Goal: Transaction & Acquisition: Purchase product/service

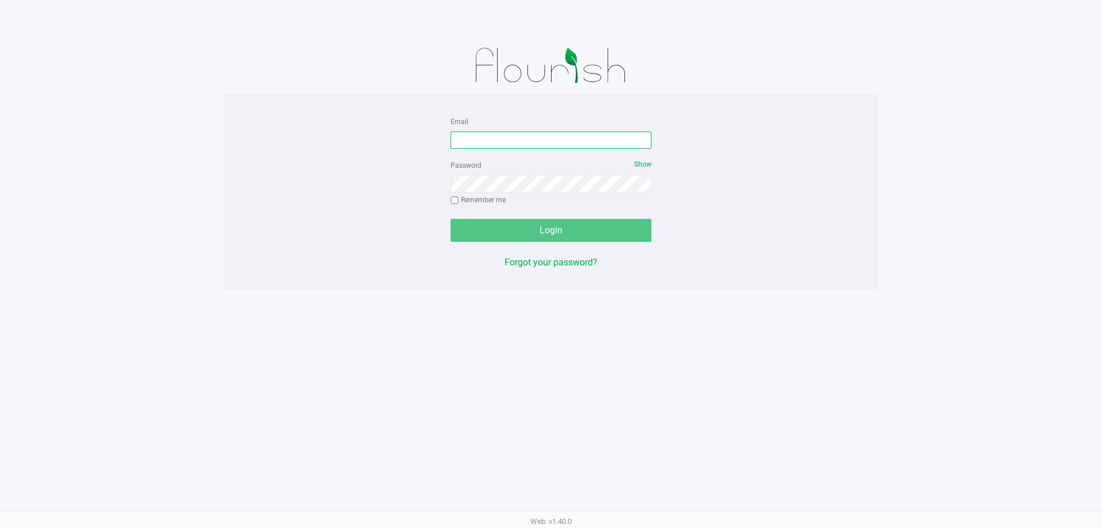
click at [558, 141] on input "Email" at bounding box center [551, 139] width 201 height 17
type input "[EMAIL_ADDRESS][DOMAIN_NAME]"
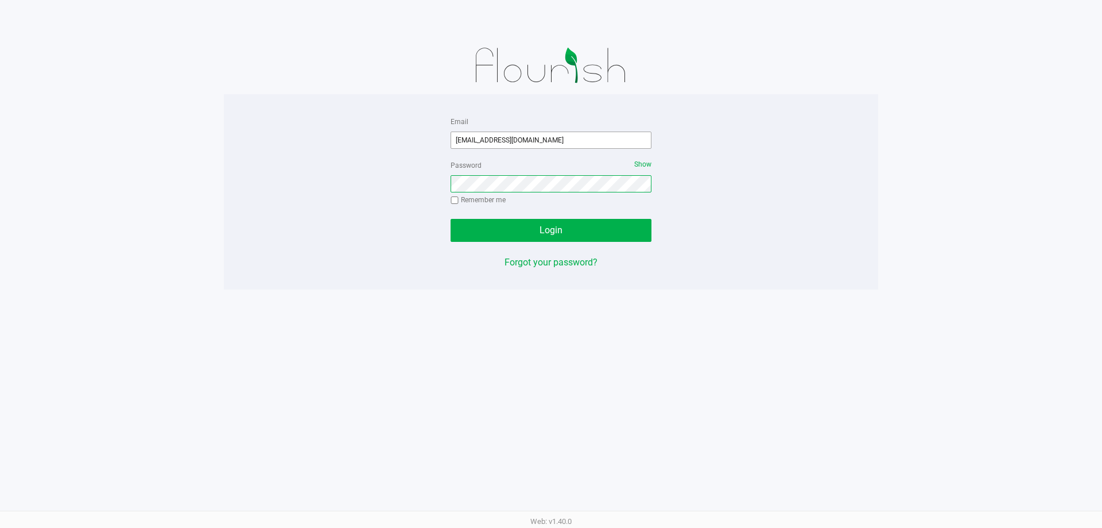
click at [451, 219] on button "Login" at bounding box center [551, 230] width 201 height 23
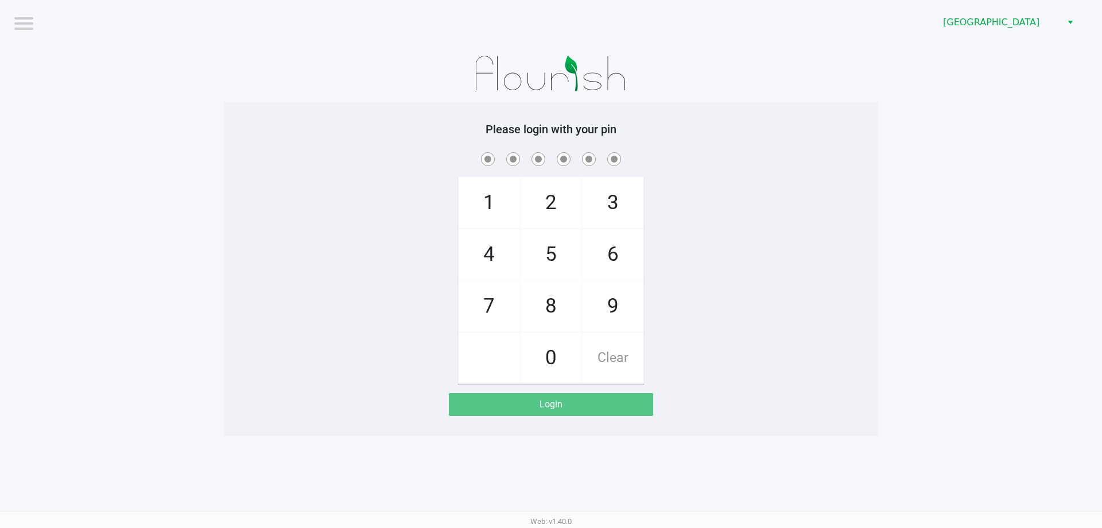
click at [688, 226] on div "1 4 7 2 5 8 0 3 6 9 Clear" at bounding box center [551, 267] width 654 height 234
click at [715, 234] on div "1 4 7 2 5 8 0 3 6 9 Clear" at bounding box center [551, 267] width 654 height 234
checkbox input "true"
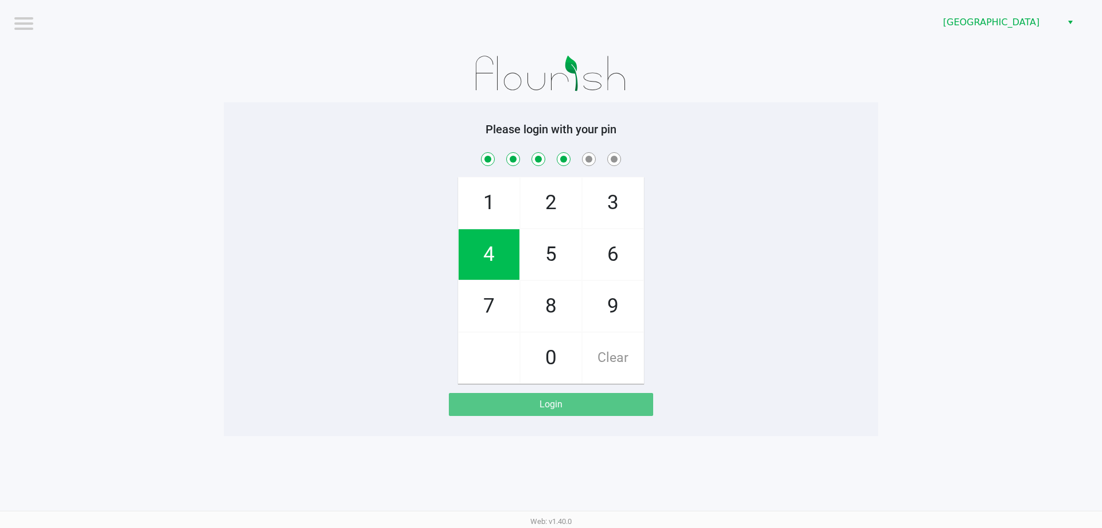
checkbox input "true"
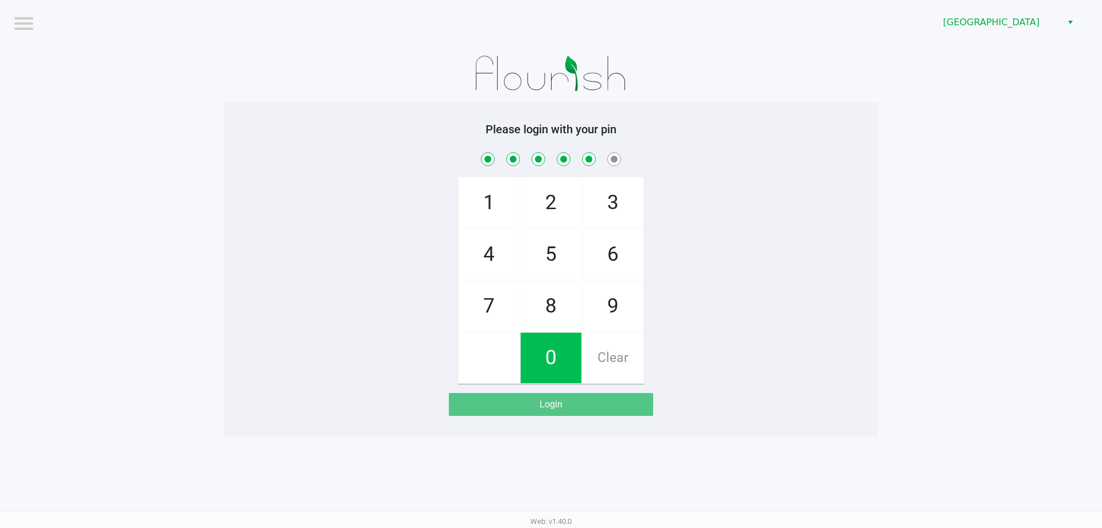
checkbox input "true"
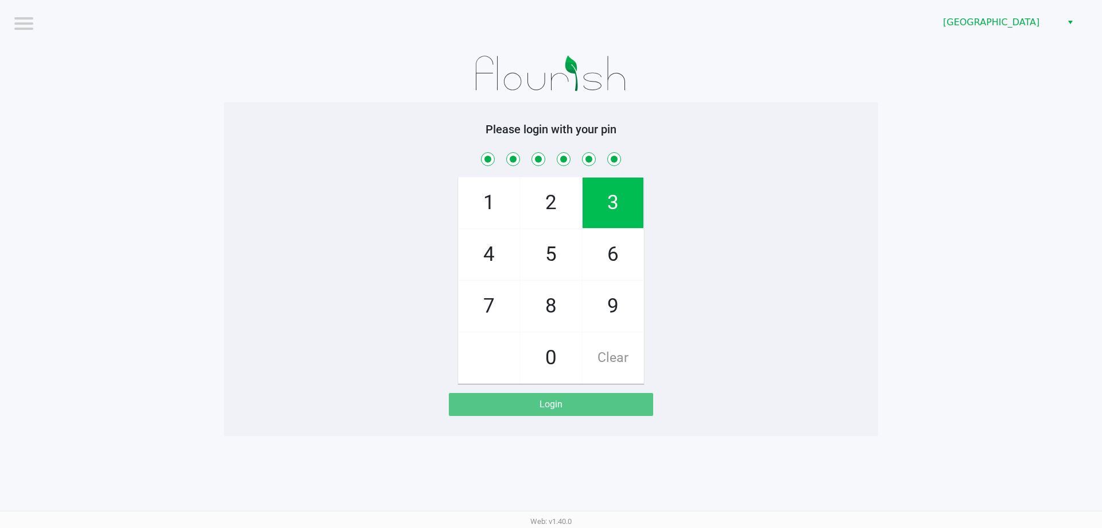
checkbox input "true"
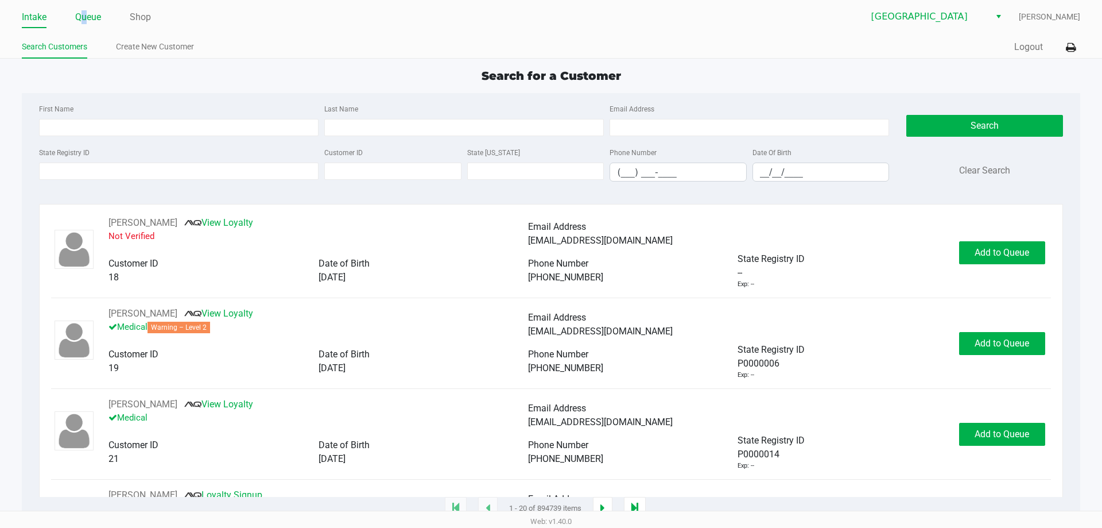
click at [85, 13] on link "Queue" at bounding box center [88, 17] width 26 height 16
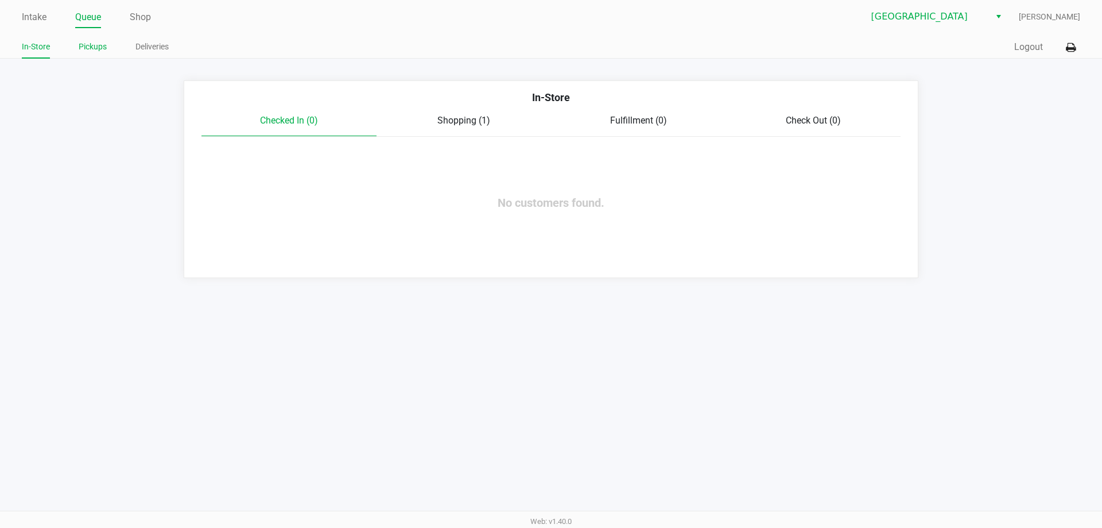
click at [92, 44] on link "Pickups" at bounding box center [93, 47] width 28 height 14
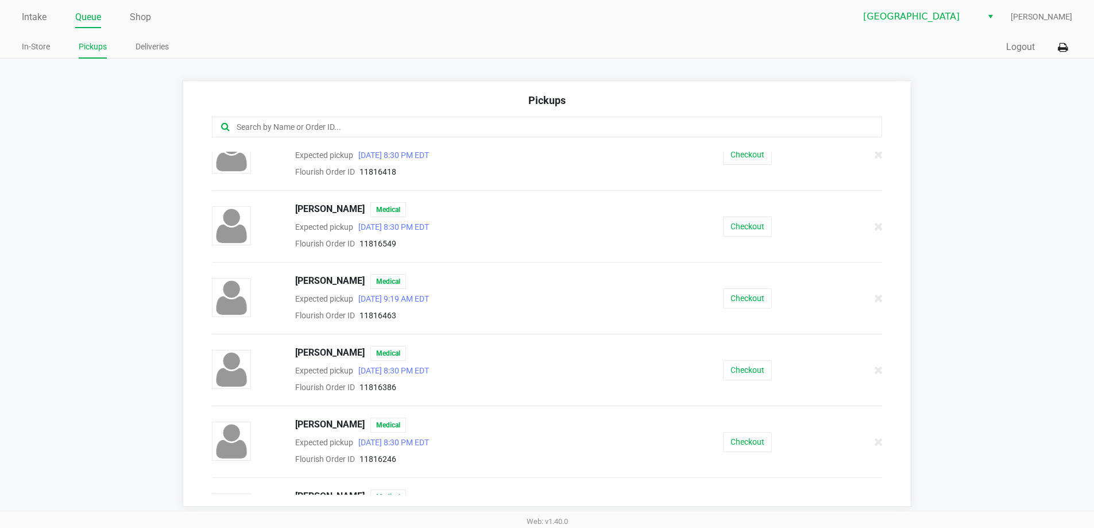
scroll to position [172, 0]
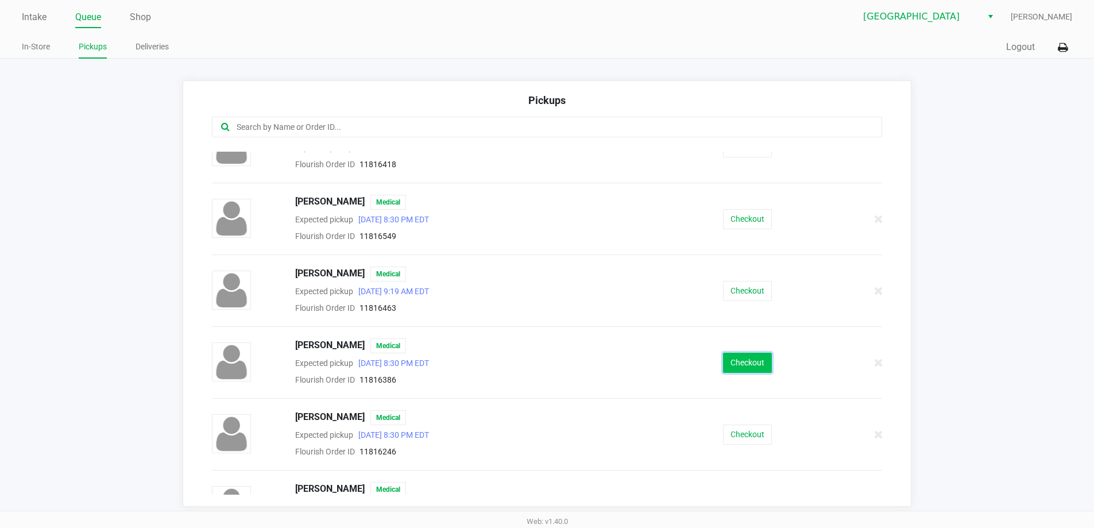
click at [727, 362] on button "Checkout" at bounding box center [747, 362] width 49 height 20
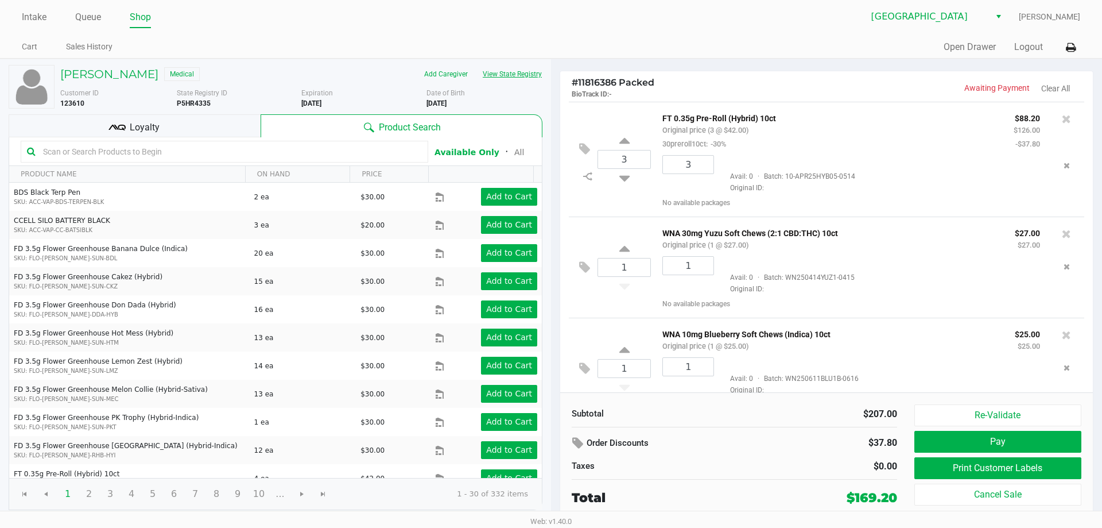
click at [532, 73] on button "View State Registry" at bounding box center [508, 74] width 67 height 18
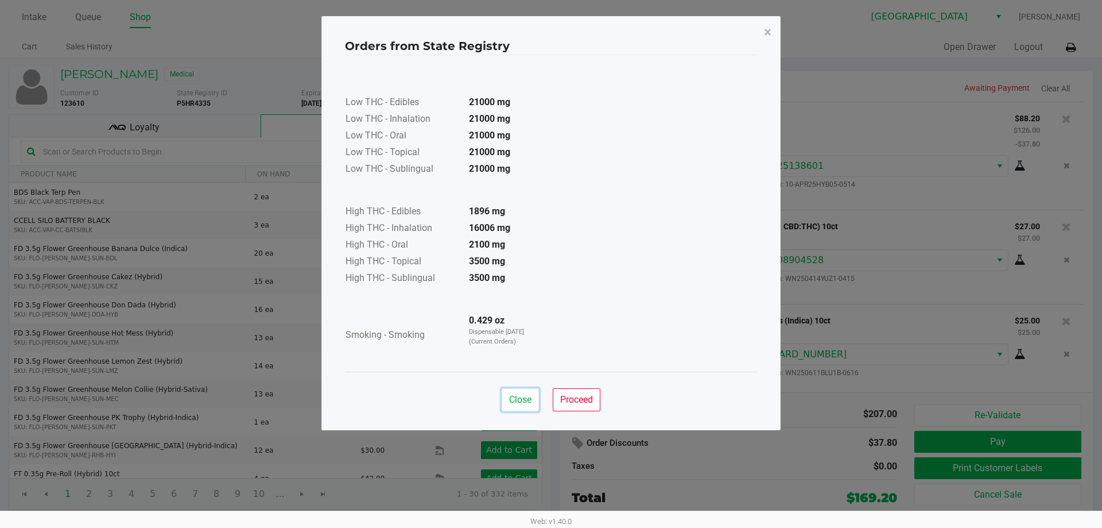
click at [518, 401] on span "Close" at bounding box center [520, 399] width 22 height 11
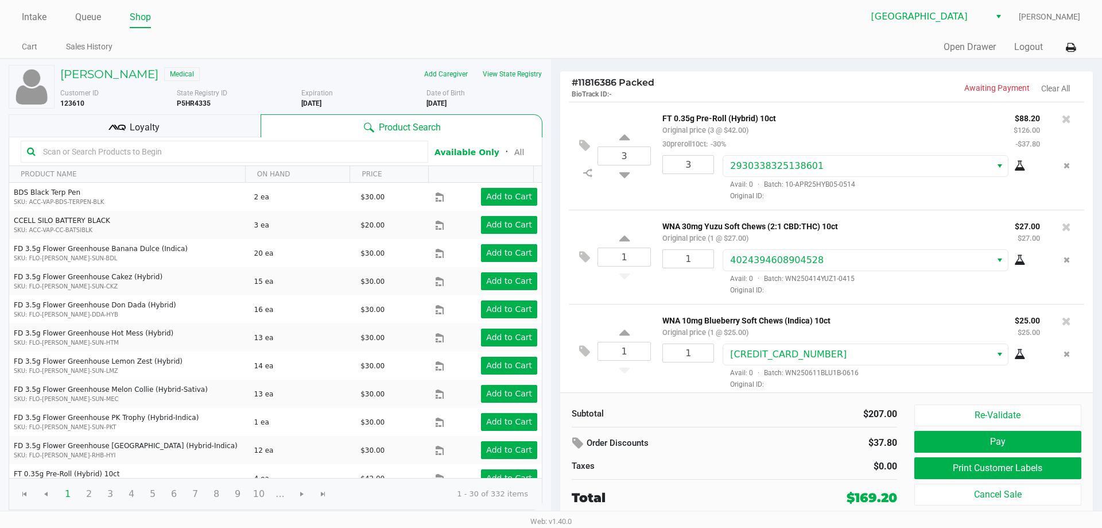
click at [134, 125] on span "Loyalty" at bounding box center [145, 128] width 30 height 14
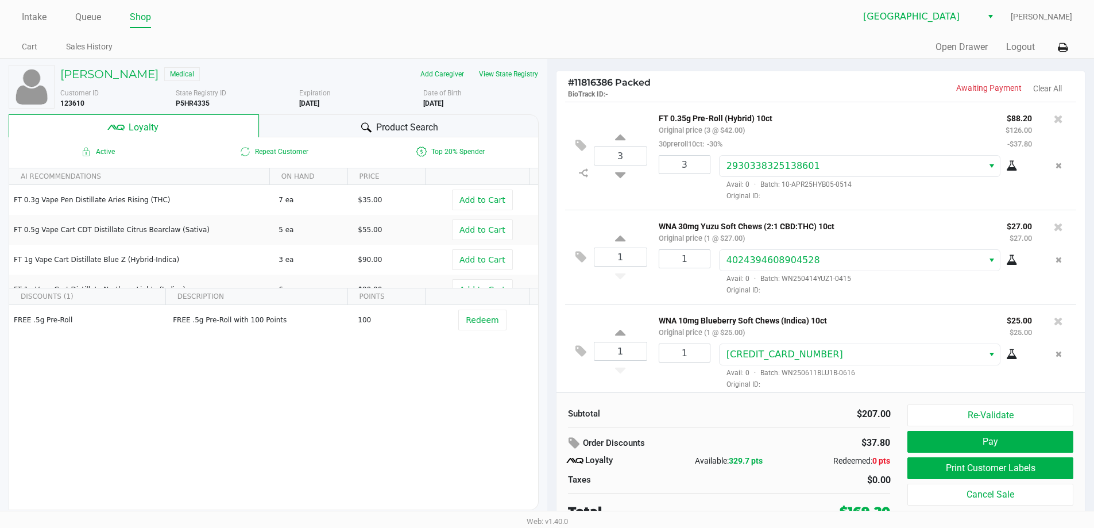
drag, startPoint x: 365, startPoint y: 126, endPoint x: 684, endPoint y: 246, distance: 340.5
click at [366, 126] on icon at bounding box center [366, 127] width 10 height 10
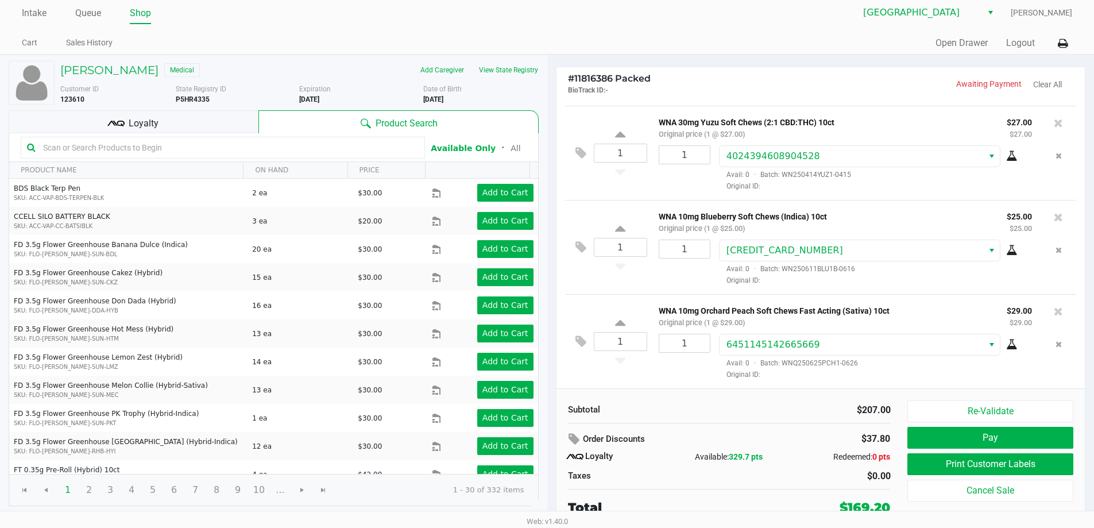
scroll to position [5, 0]
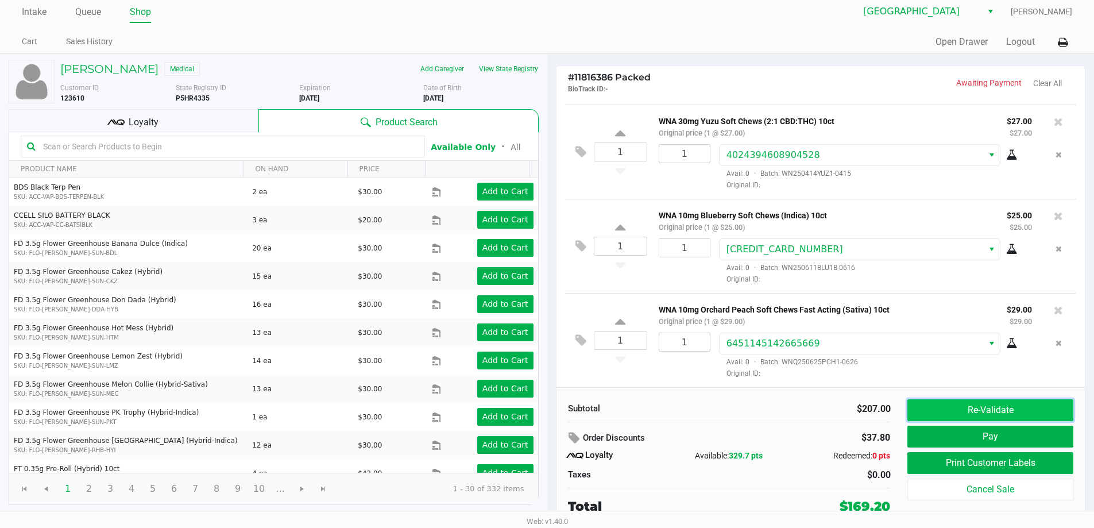
click at [940, 412] on button "Re-Validate" at bounding box center [989, 410] width 165 height 22
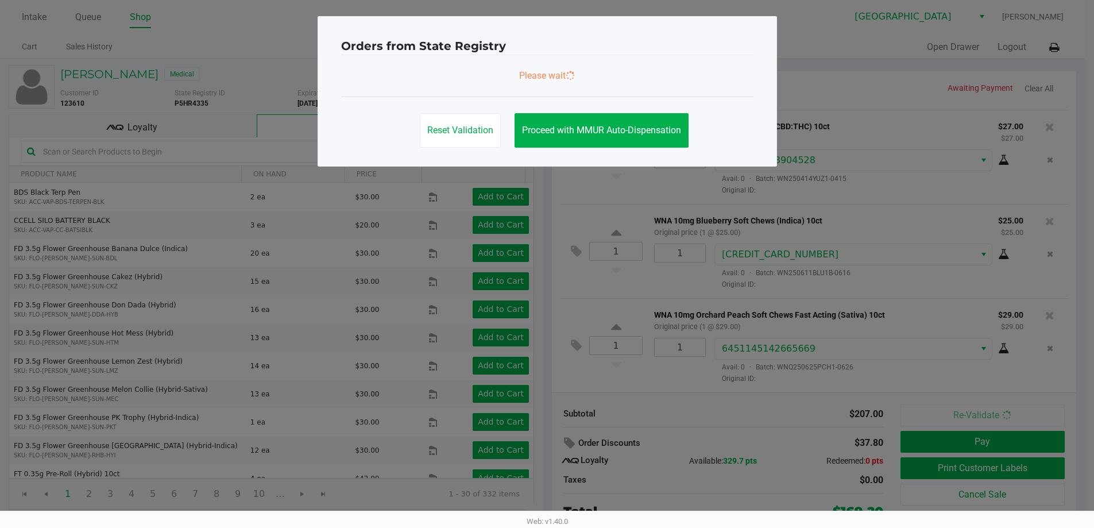
scroll to position [0, 0]
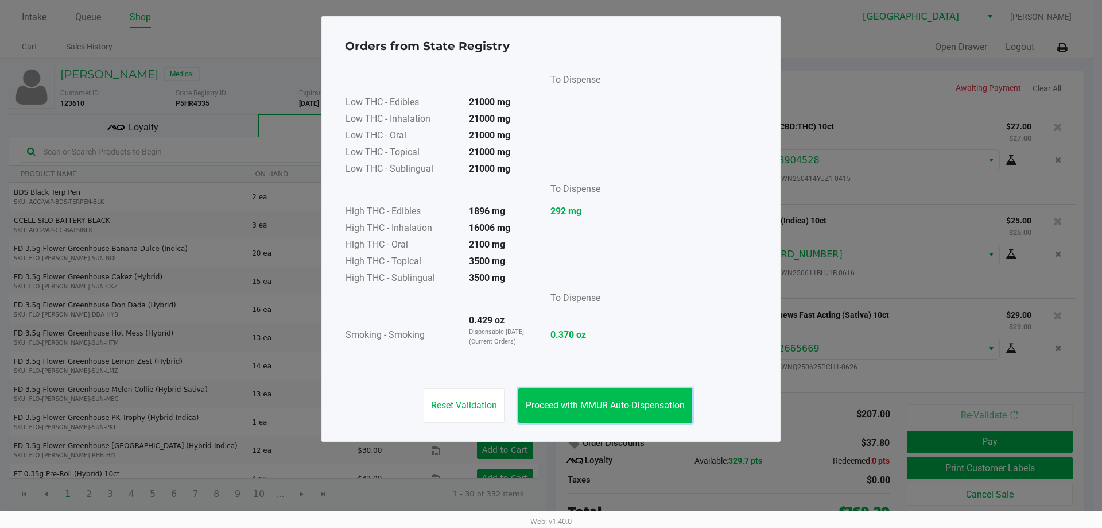
click at [631, 406] on span "Proceed with MMUR Auto-Dispensation" at bounding box center [605, 405] width 159 height 11
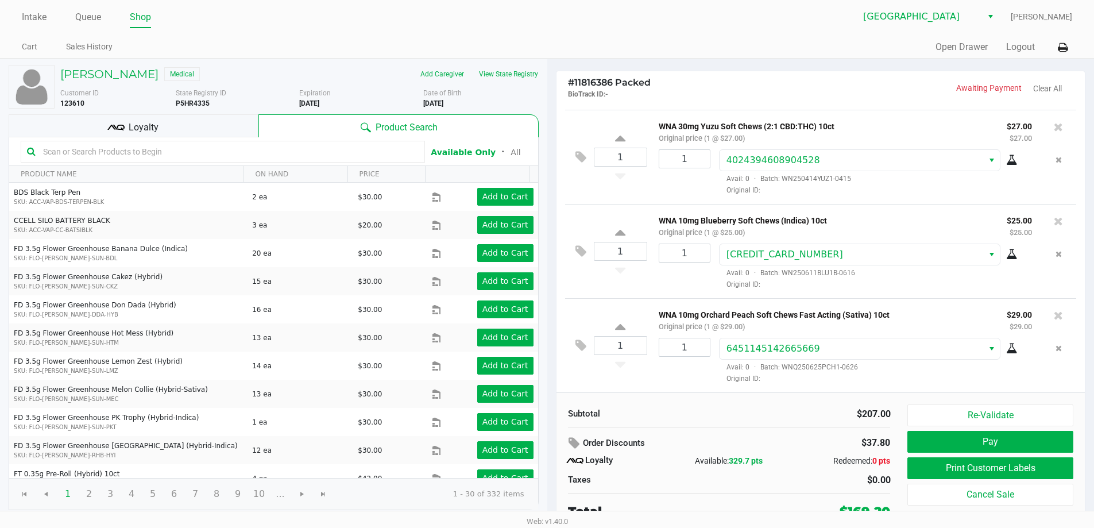
click at [91, 125] on div "Loyalty" at bounding box center [134, 125] width 250 height 23
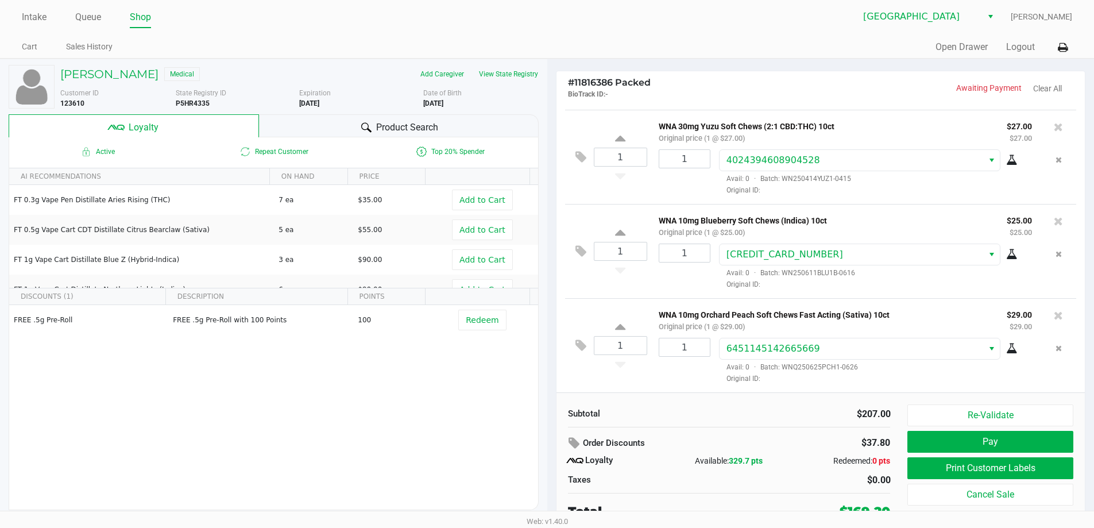
click at [598, 18] on div "Delray Beach WC [PERSON_NAME]" at bounding box center [809, 17] width 525 height 22
click at [1029, 409] on button "Re-Validate" at bounding box center [989, 415] width 165 height 22
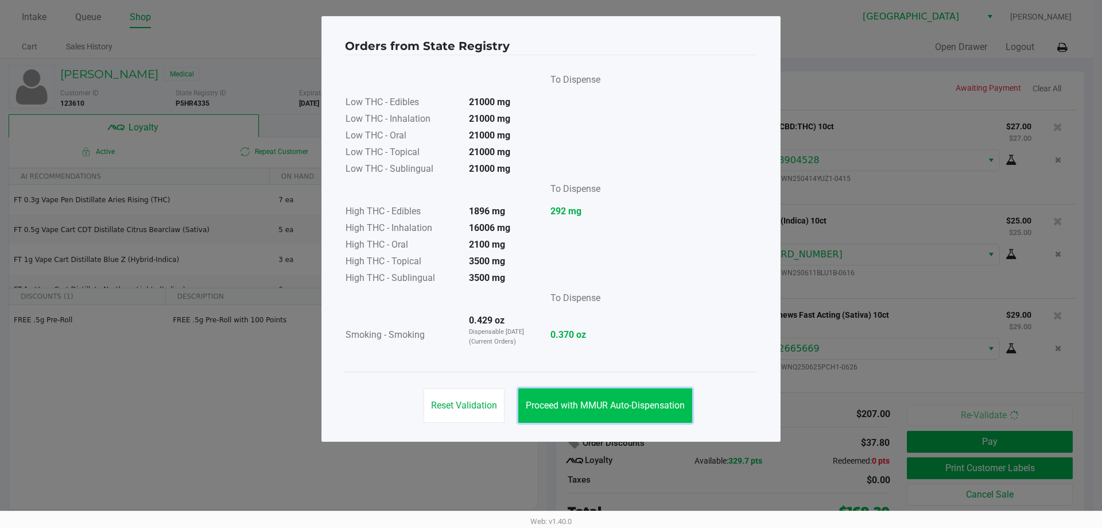
click at [594, 406] on span "Proceed with MMUR Auto-Dispensation" at bounding box center [605, 405] width 159 height 11
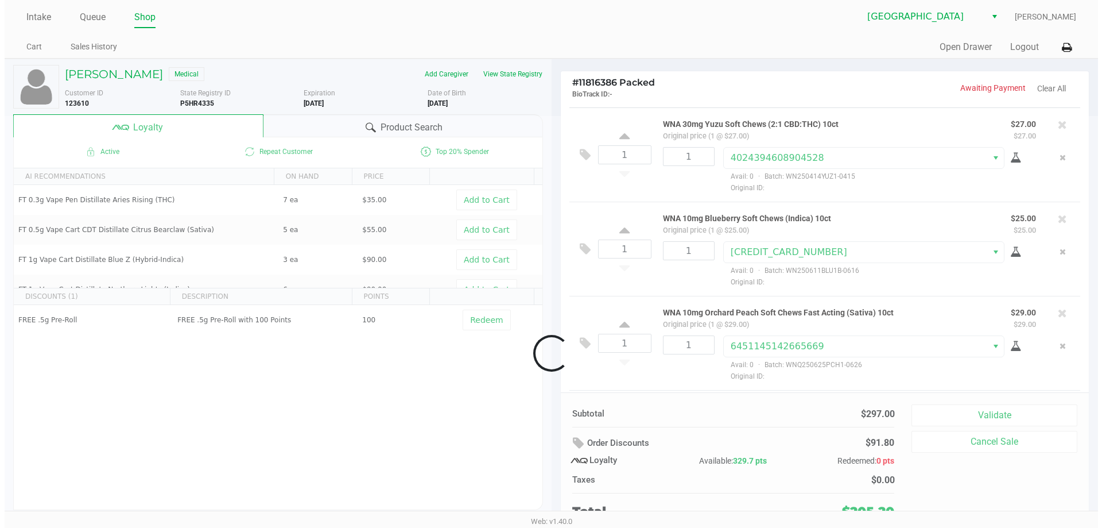
scroll to position [211, 0]
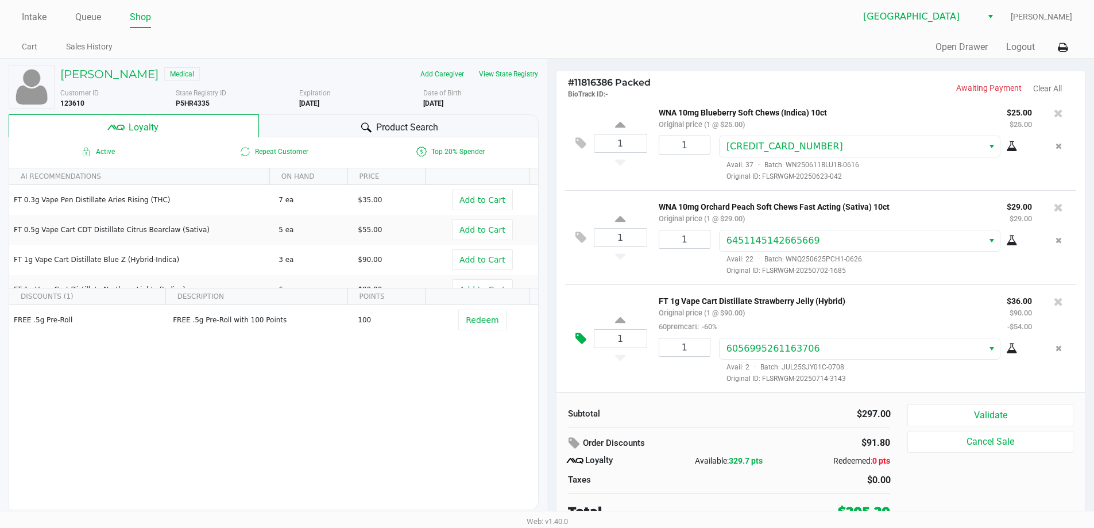
click at [584, 337] on icon at bounding box center [580, 338] width 11 height 13
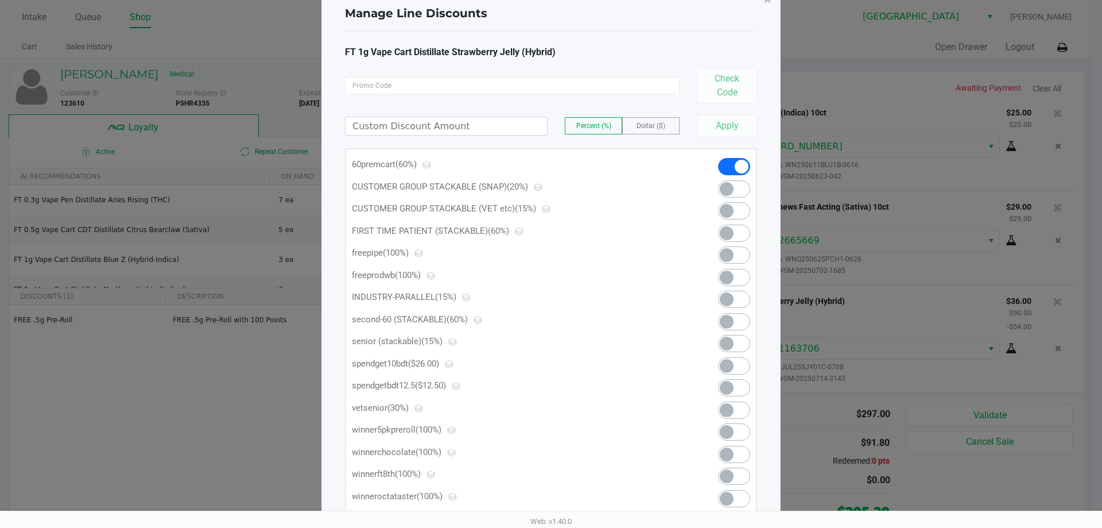
scroll to position [91, 0]
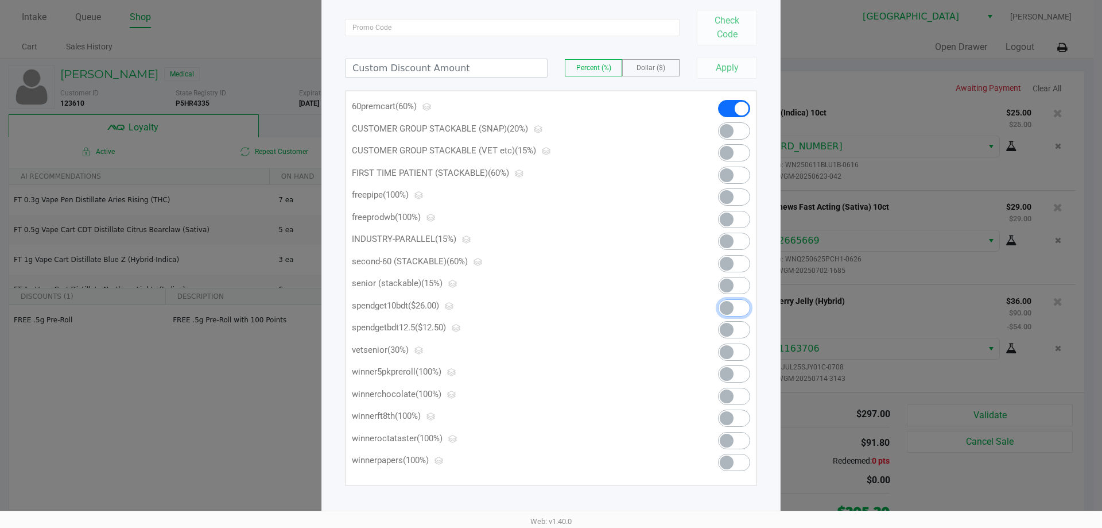
click at [735, 308] on span at bounding box center [734, 307] width 32 height 17
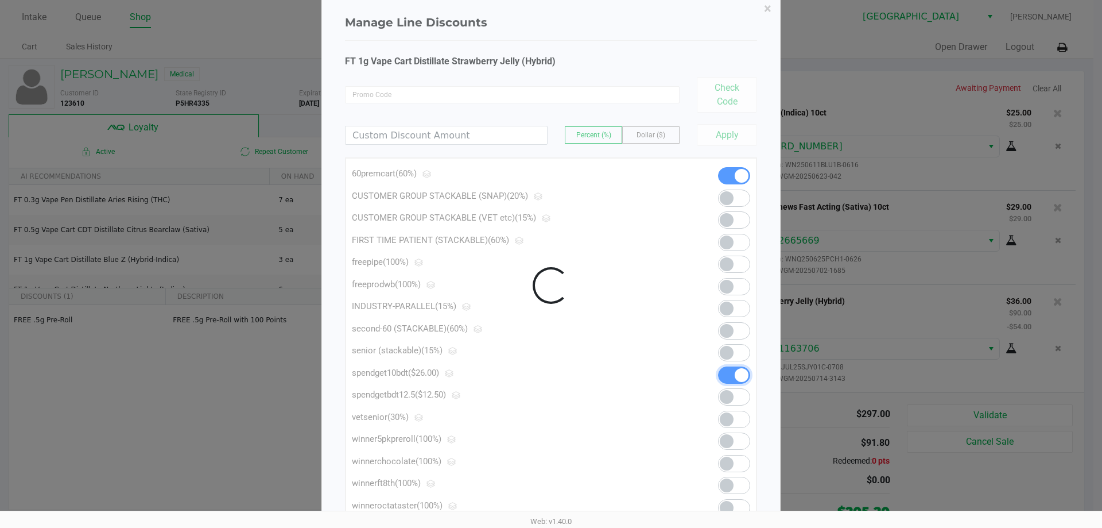
scroll to position [0, 0]
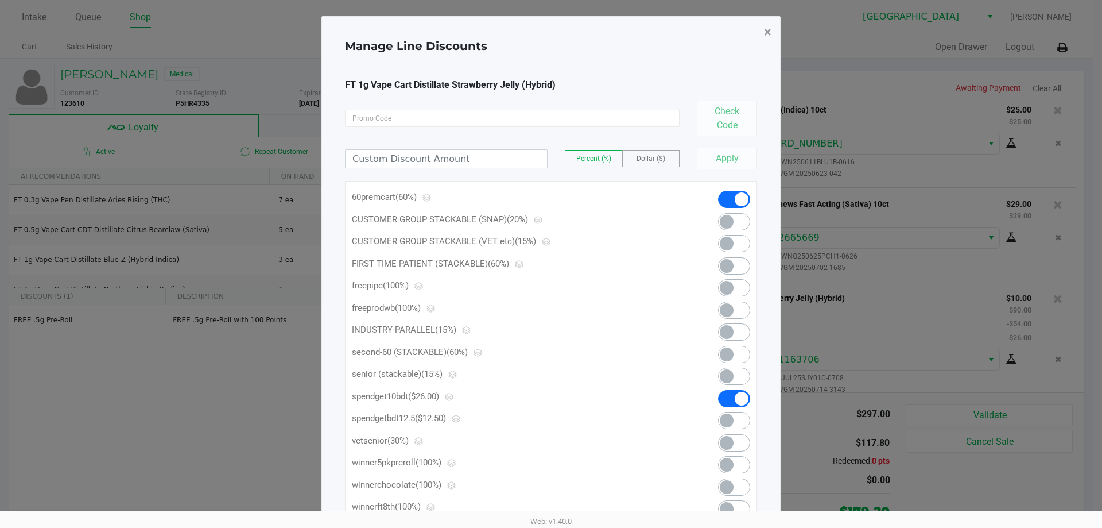
click at [770, 31] on span "×" at bounding box center [767, 32] width 7 height 16
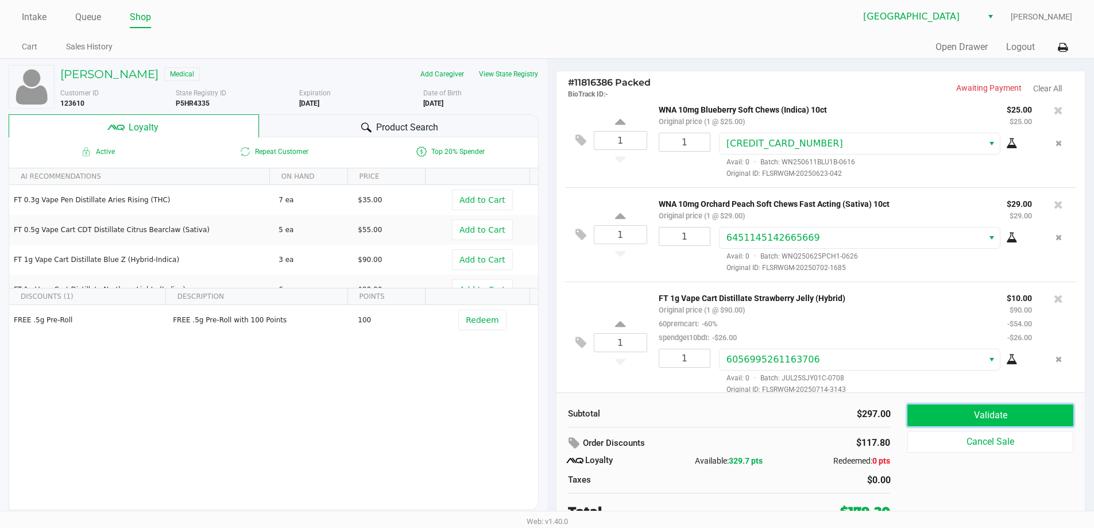
click at [1021, 409] on button "Validate" at bounding box center [989, 415] width 165 height 22
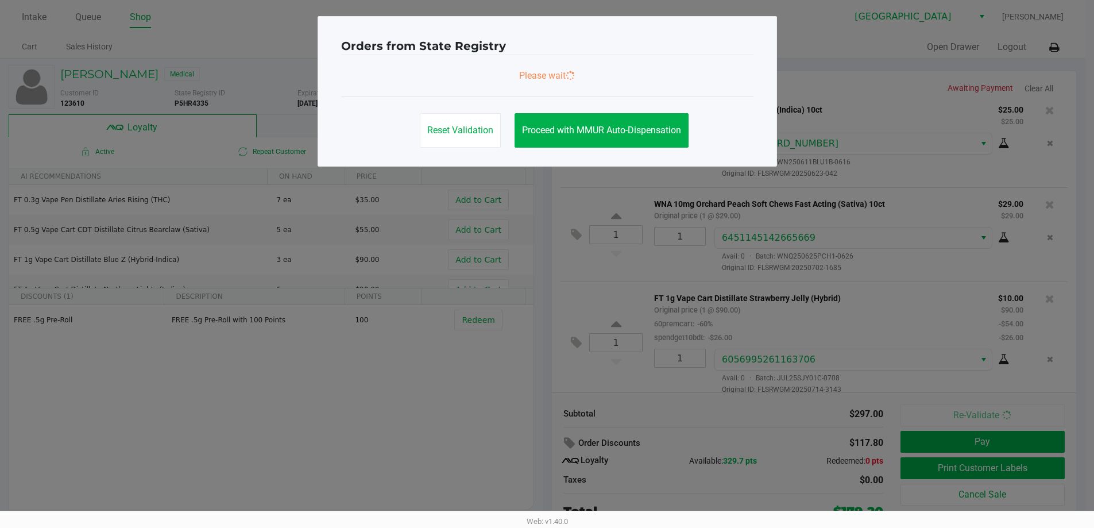
scroll to position [224, 0]
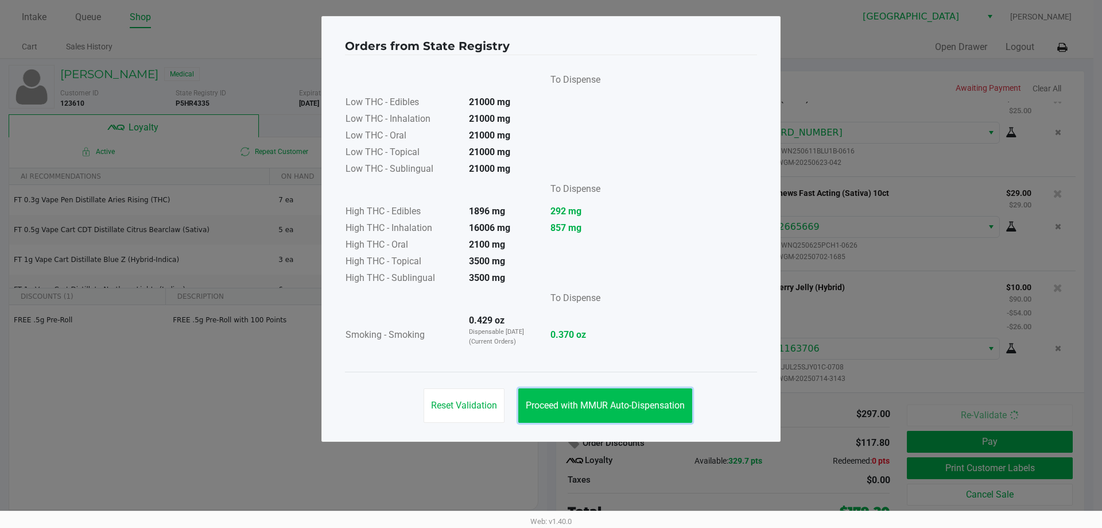
click at [642, 405] on span "Proceed with MMUR Auto-Dispensation" at bounding box center [605, 405] width 159 height 11
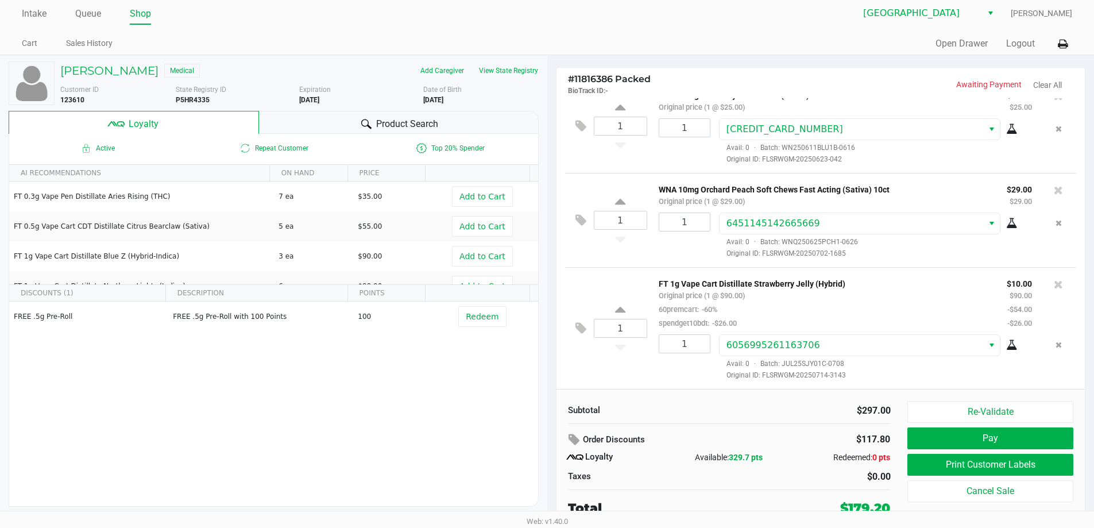
scroll to position [5, 0]
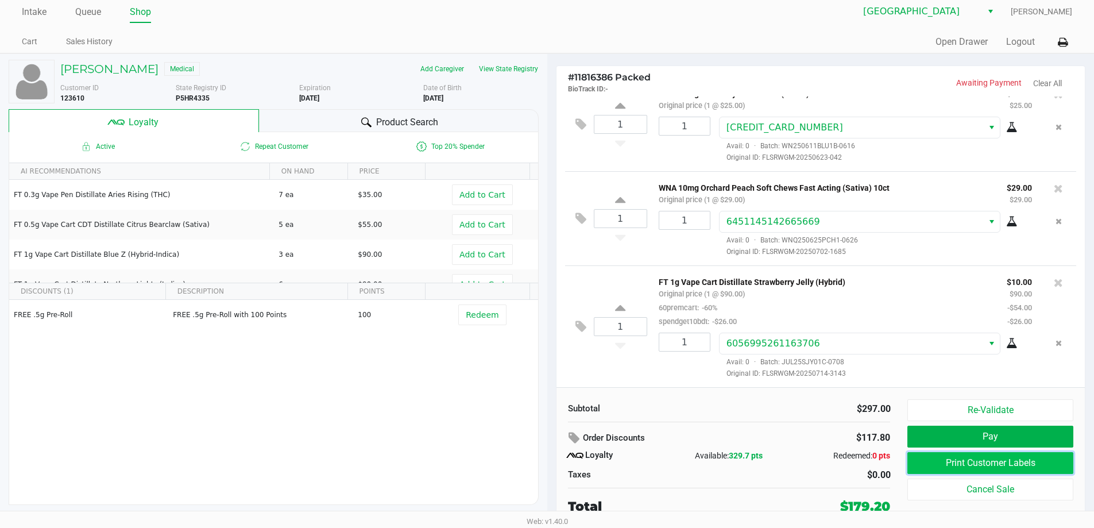
click at [951, 470] on button "Print Customer Labels" at bounding box center [989, 463] width 165 height 22
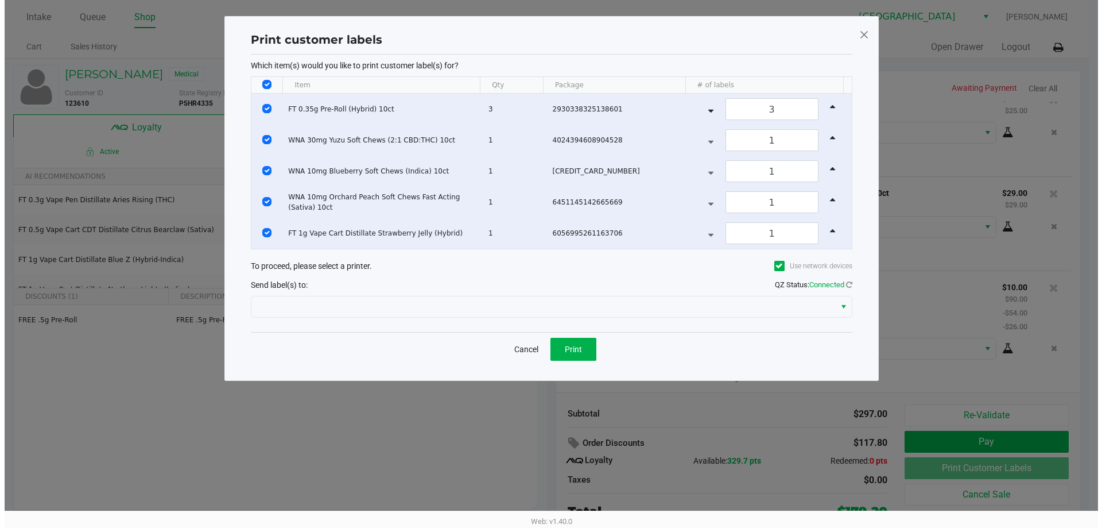
scroll to position [0, 0]
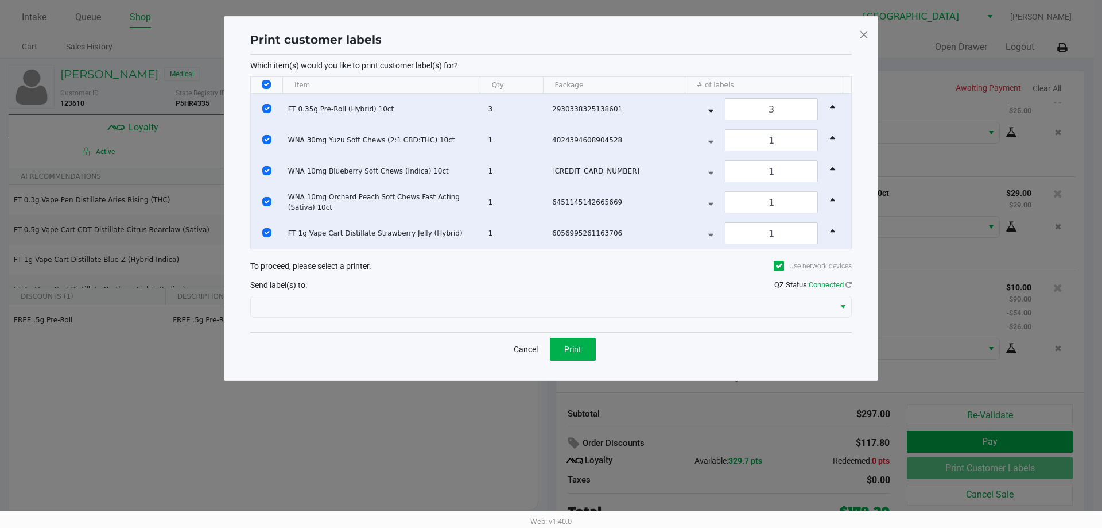
click at [268, 82] on input "Select All Rows" at bounding box center [266, 84] width 9 height 9
checkbox input "false"
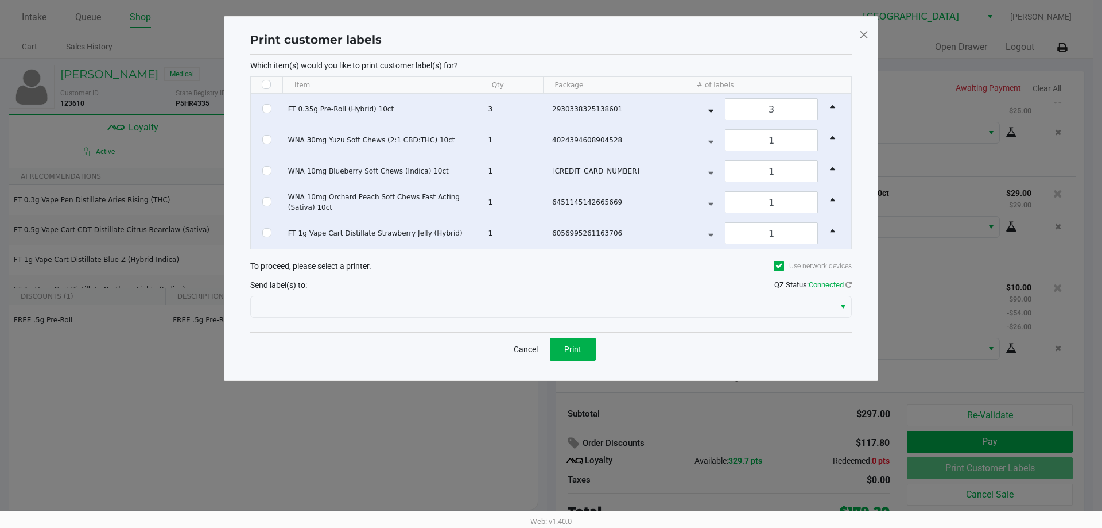
checkbox input "false"
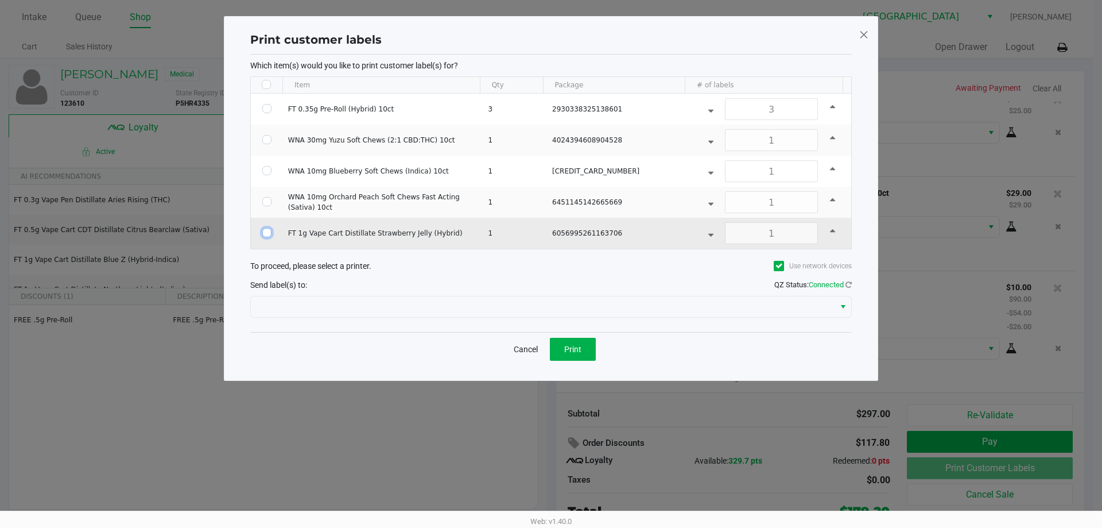
click at [268, 231] on input "Select Row" at bounding box center [266, 232] width 9 height 9
checkbox input "true"
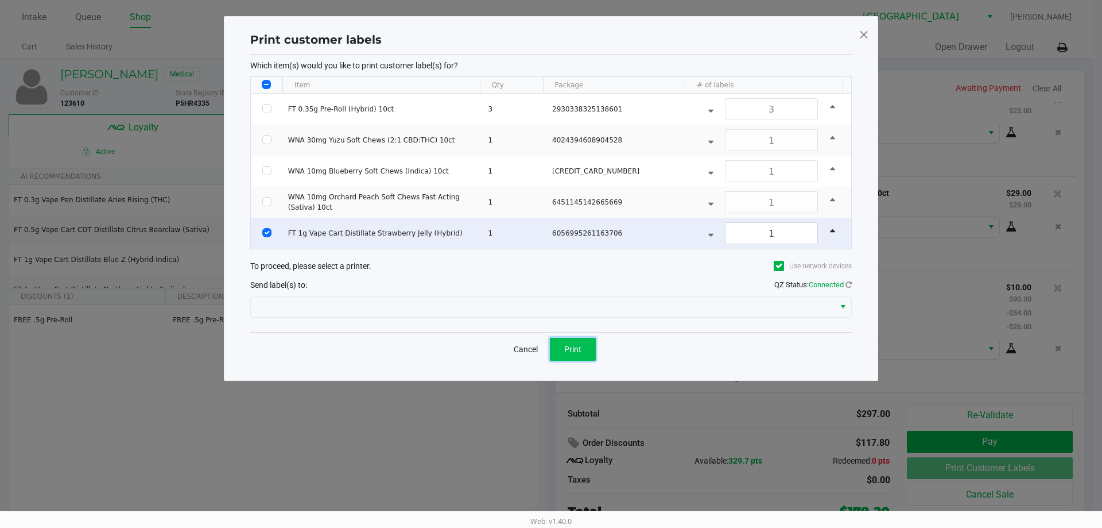
click at [563, 338] on button "Print" at bounding box center [573, 349] width 46 height 23
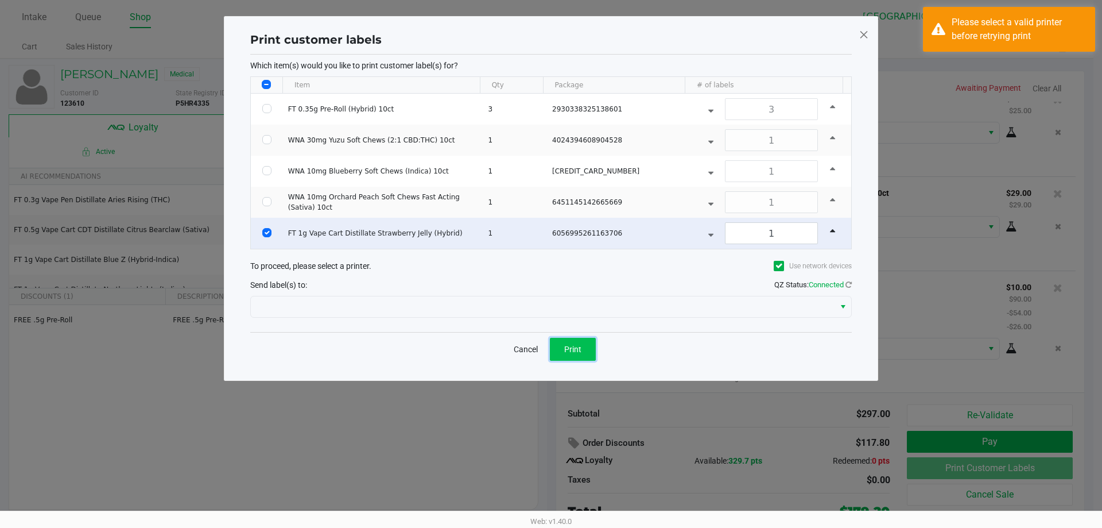
click at [559, 346] on button "Print" at bounding box center [573, 349] width 46 height 23
click at [552, 321] on div "Which item(s) would you like to print customer label(s) for? Item Qty Package #…" at bounding box center [551, 193] width 602 height 277
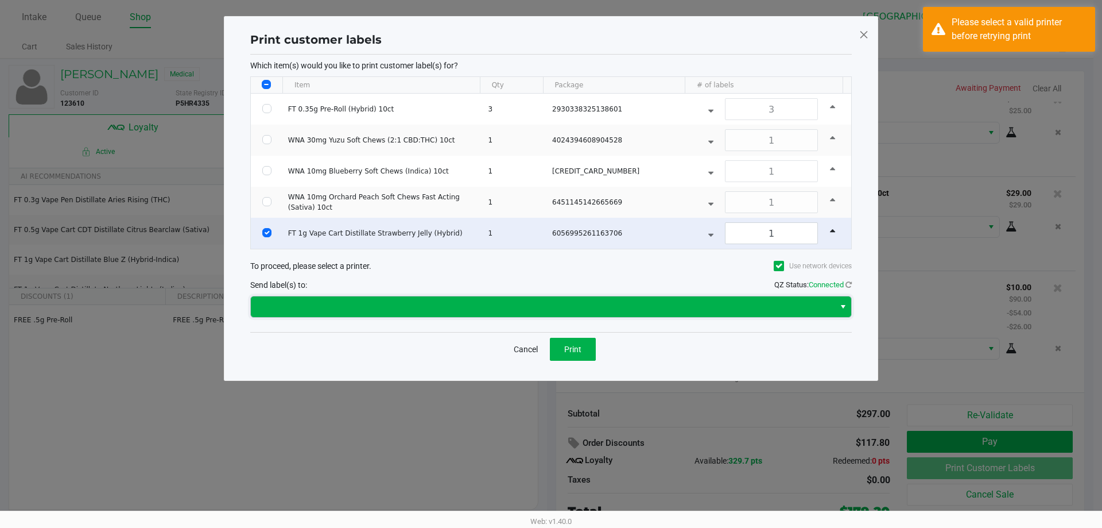
drag, startPoint x: 545, startPoint y: 307, endPoint x: 526, endPoint y: 316, distance: 20.8
click at [545, 307] on span at bounding box center [543, 307] width 570 height 14
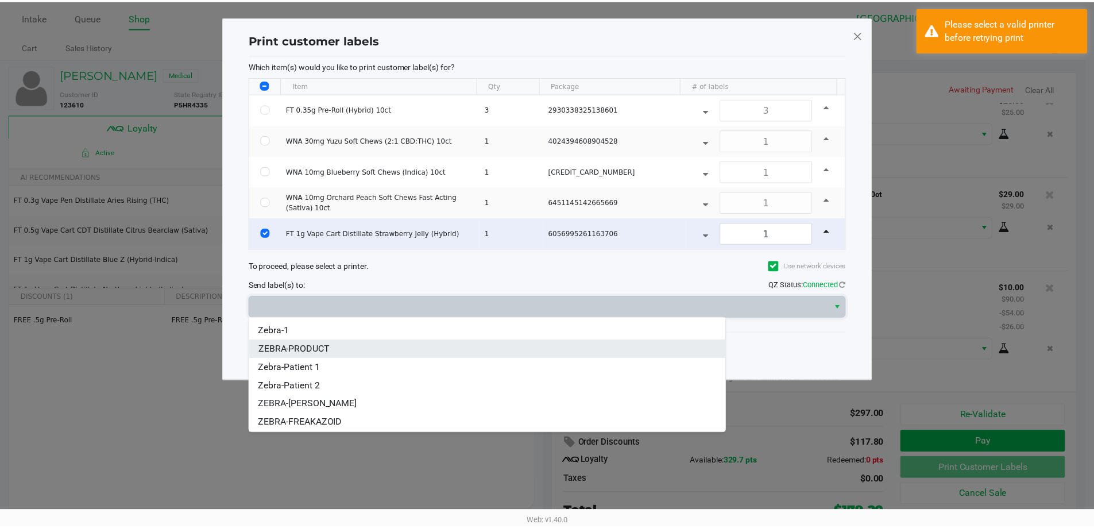
scroll to position [51, 0]
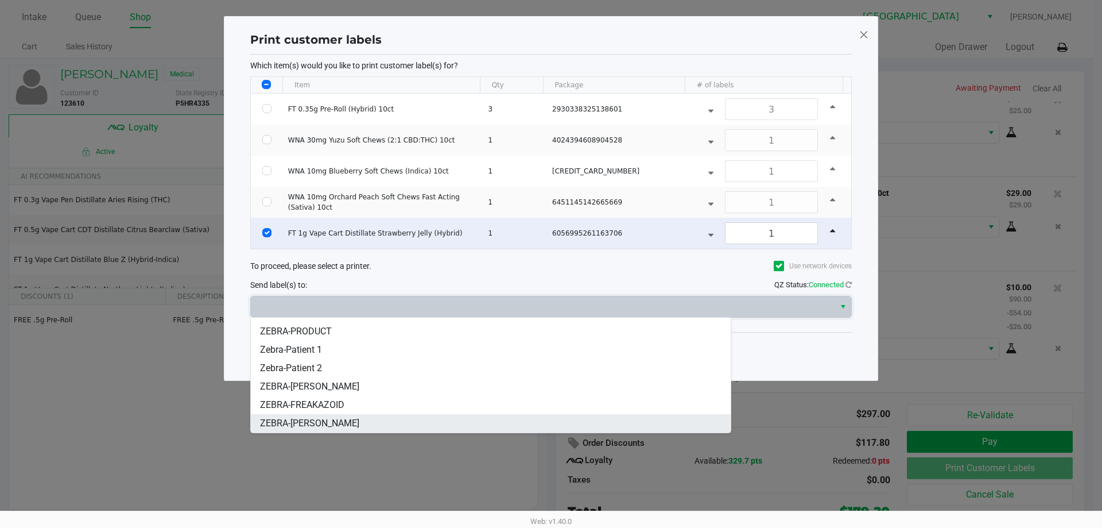
click at [335, 421] on span "ZEBRA-[PERSON_NAME]" at bounding box center [309, 423] width 99 height 14
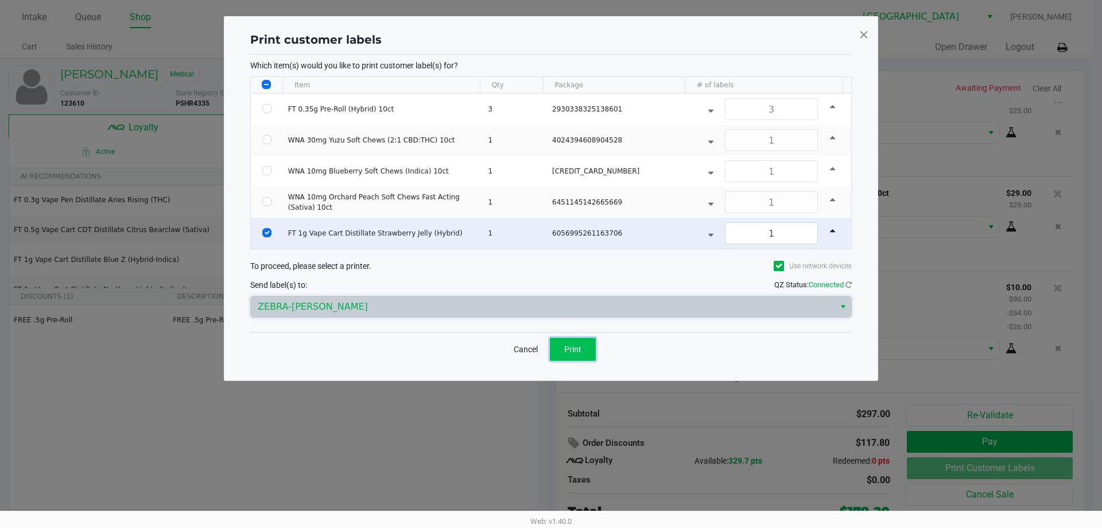
click at [589, 359] on button "Print" at bounding box center [573, 349] width 46 height 23
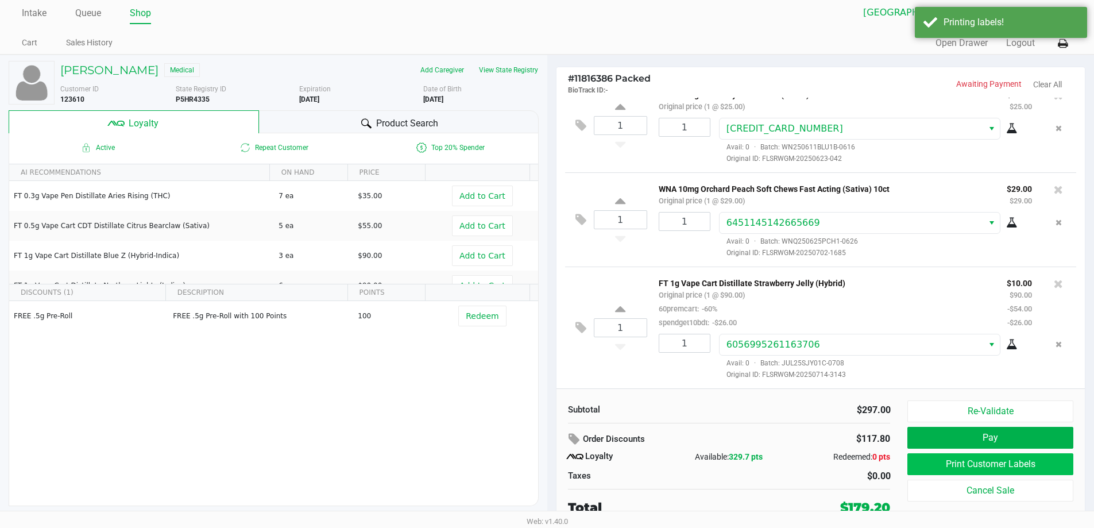
scroll to position [5, 0]
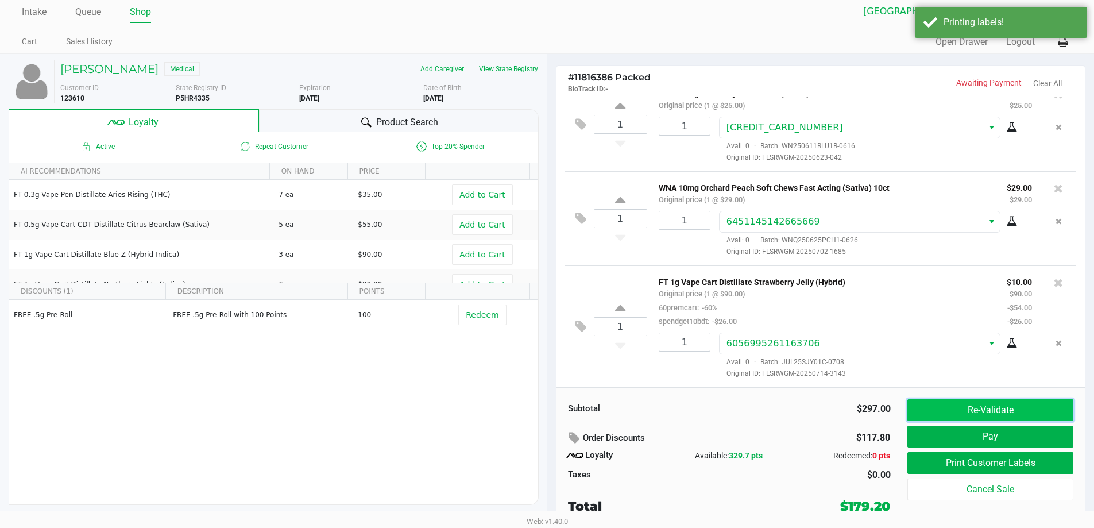
click at [1001, 409] on button "Re-Validate" at bounding box center [989, 410] width 165 height 22
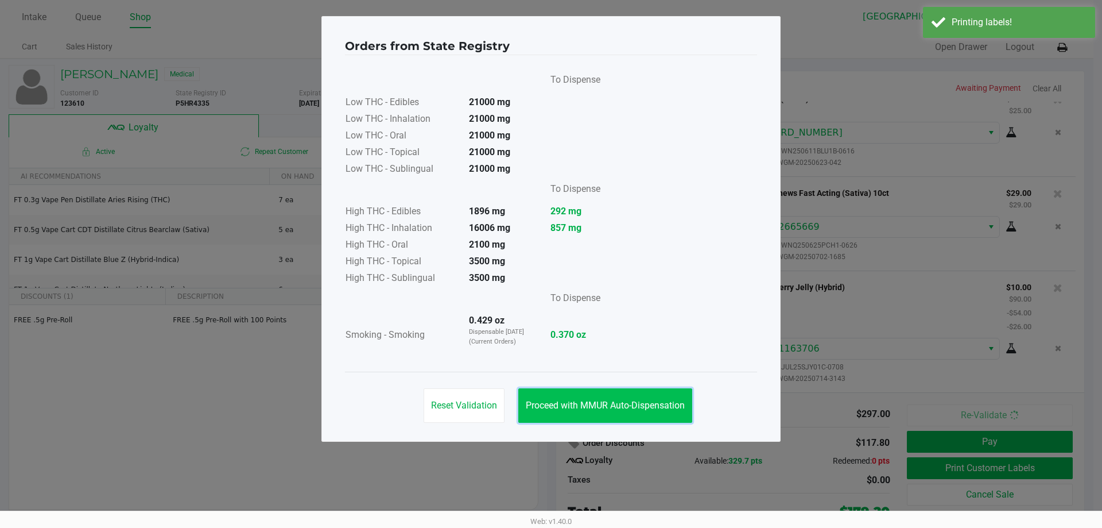
click at [623, 394] on button "Proceed with MMUR Auto-Dispensation" at bounding box center [605, 405] width 174 height 34
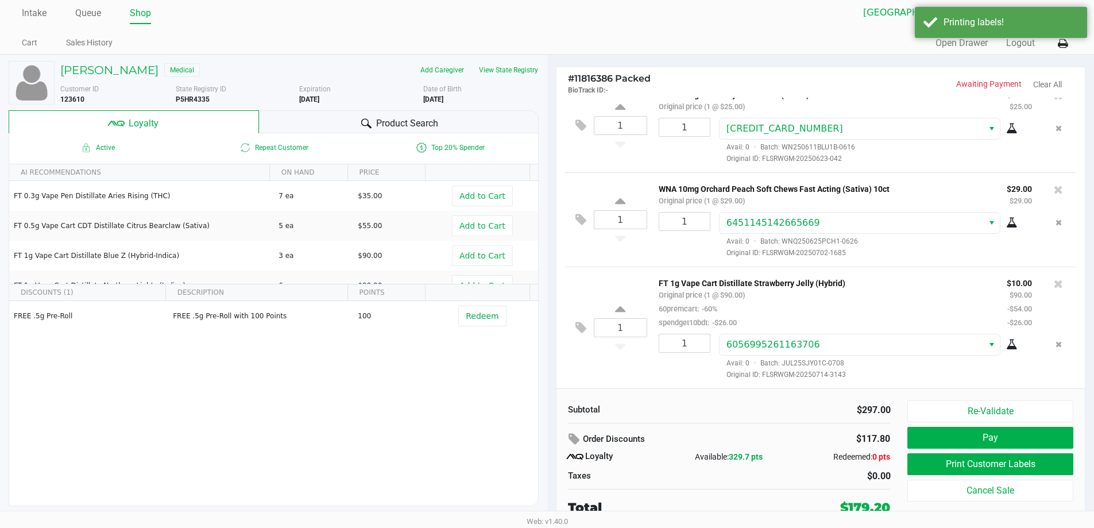
scroll to position [5, 0]
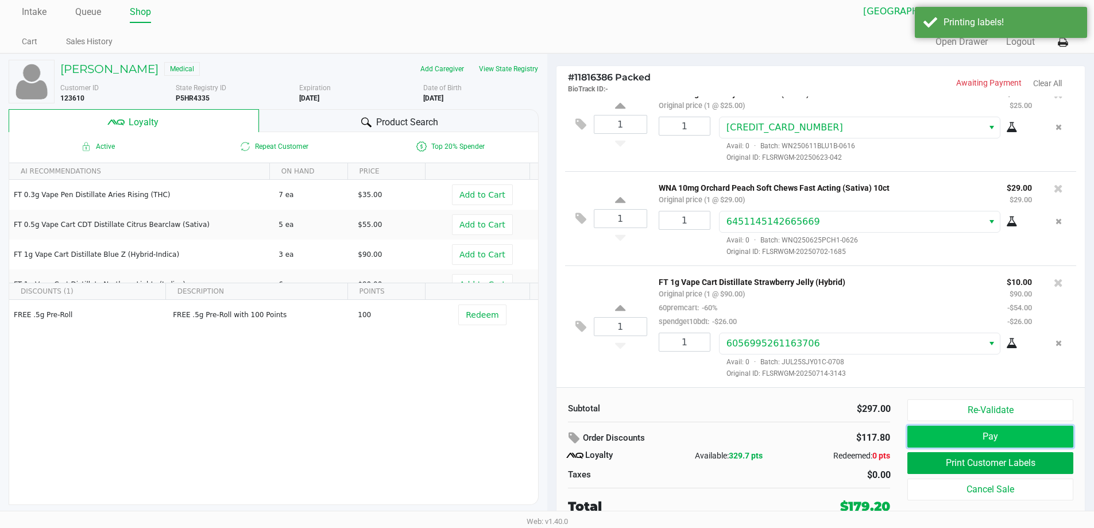
click at [982, 432] on button "Pay" at bounding box center [989, 436] width 165 height 22
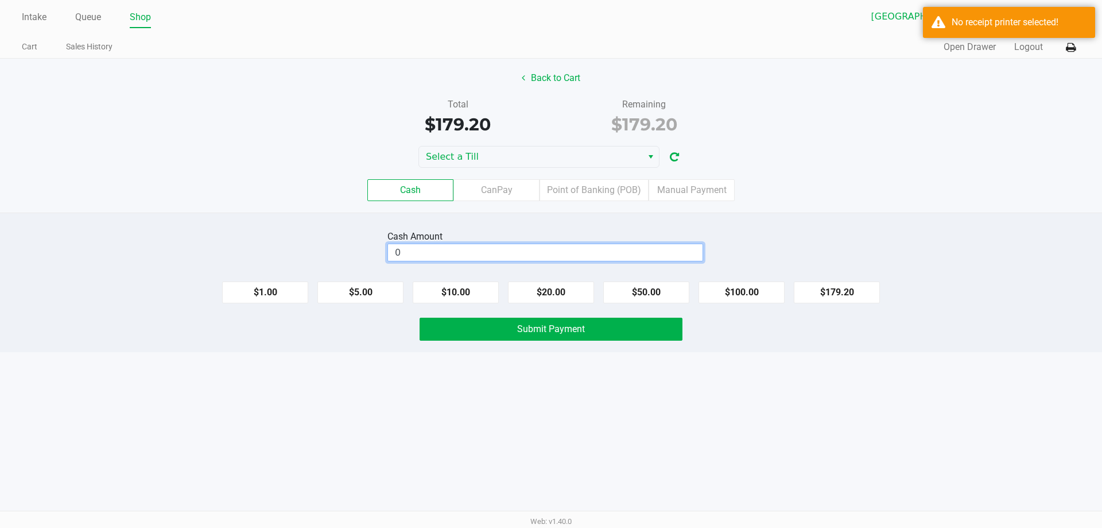
click at [491, 253] on input "0" at bounding box center [545, 252] width 315 height 17
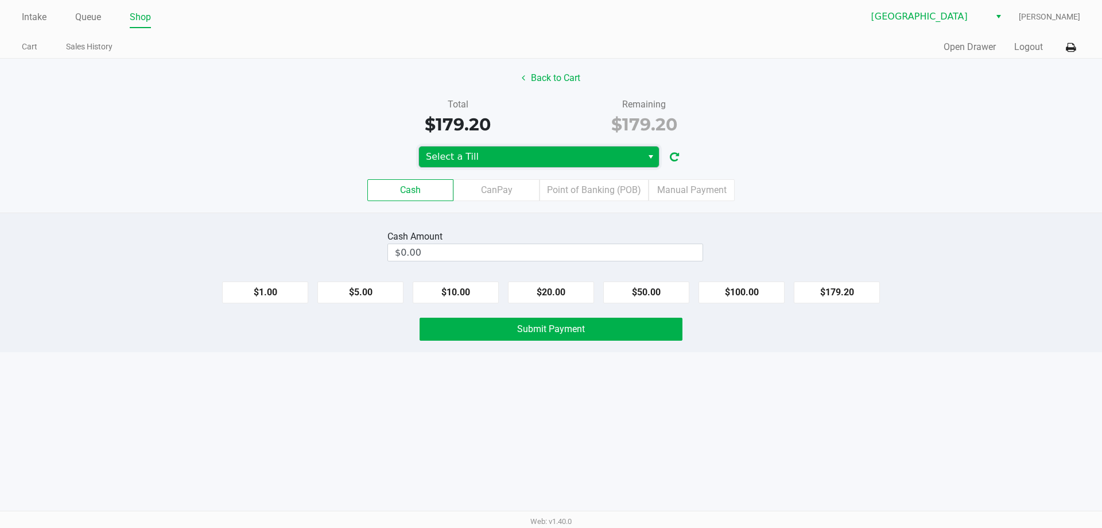
click at [556, 149] on span "Select a Till" at bounding box center [530, 156] width 223 height 21
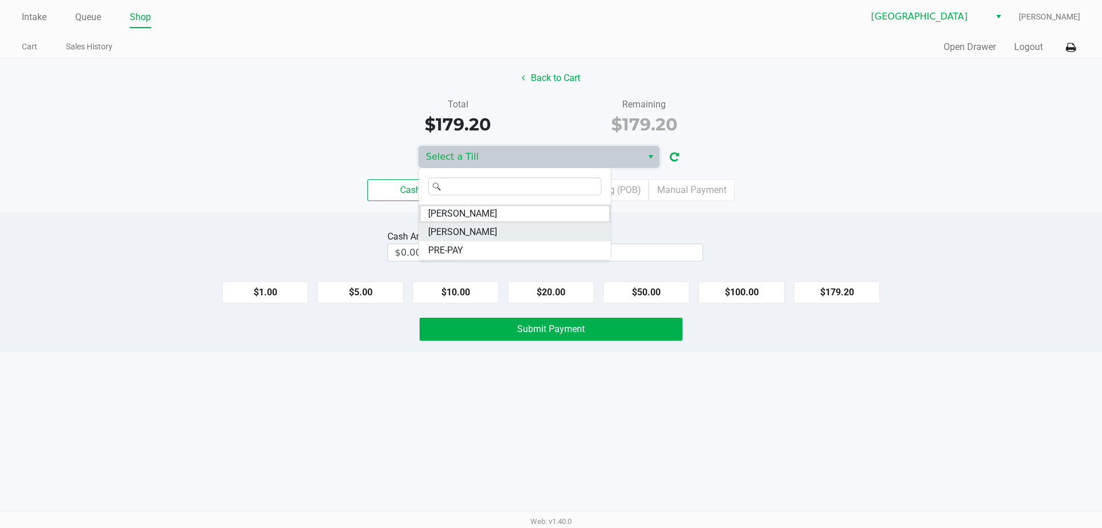
click at [510, 231] on li "[PERSON_NAME]" at bounding box center [515, 232] width 192 height 18
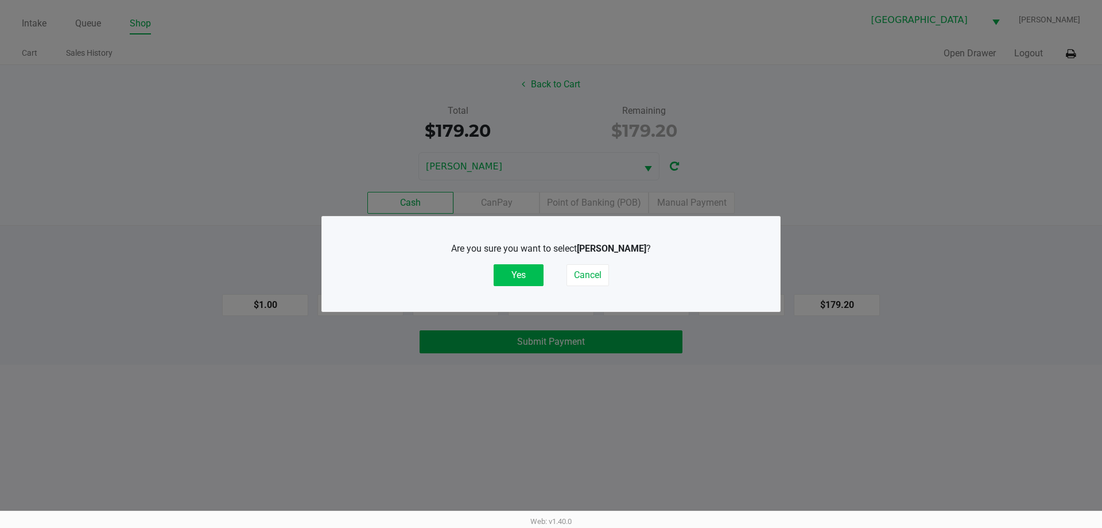
click at [526, 274] on button "Yes" at bounding box center [519, 275] width 50 height 22
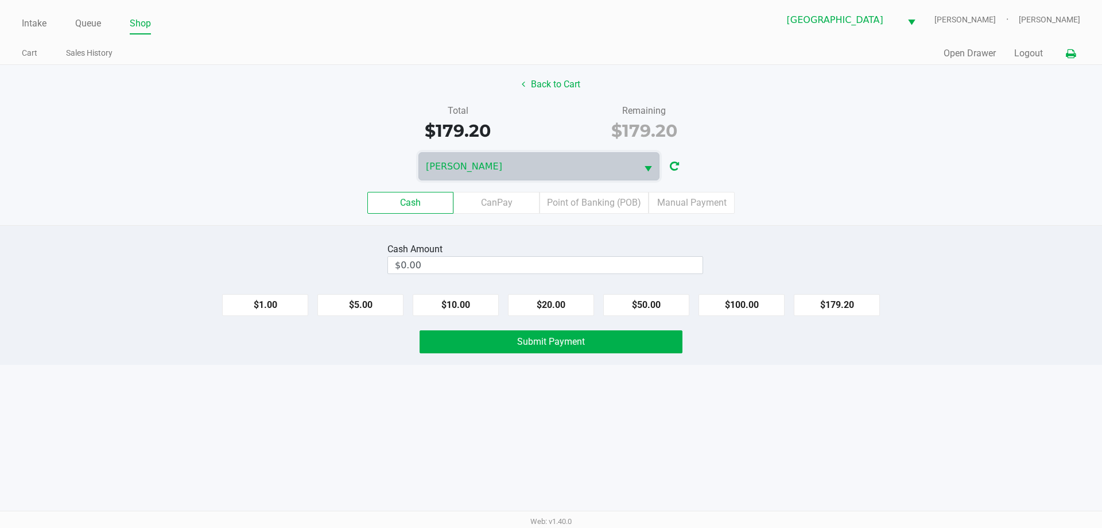
click at [1068, 51] on icon at bounding box center [1071, 54] width 10 height 8
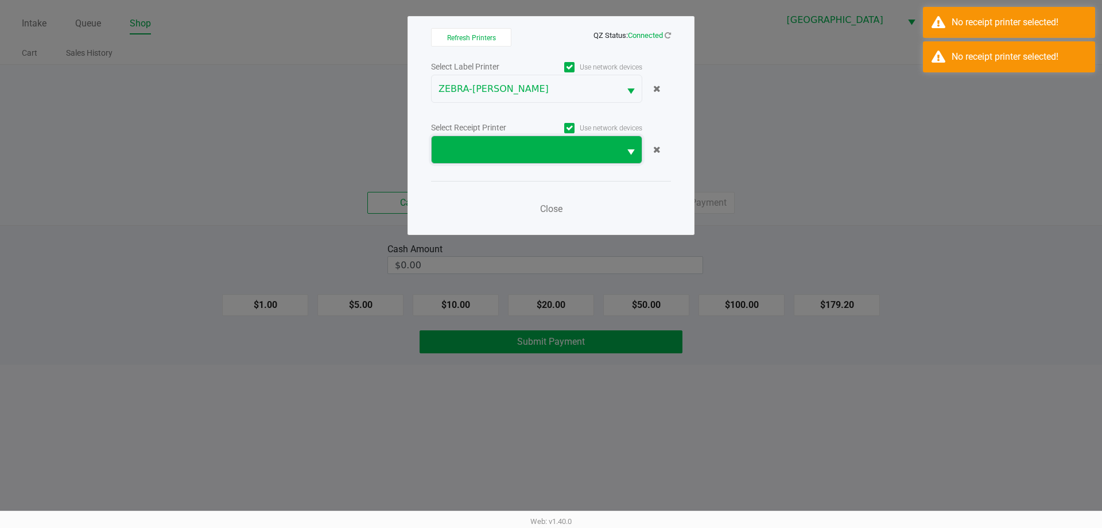
click at [582, 152] on span at bounding box center [526, 150] width 175 height 14
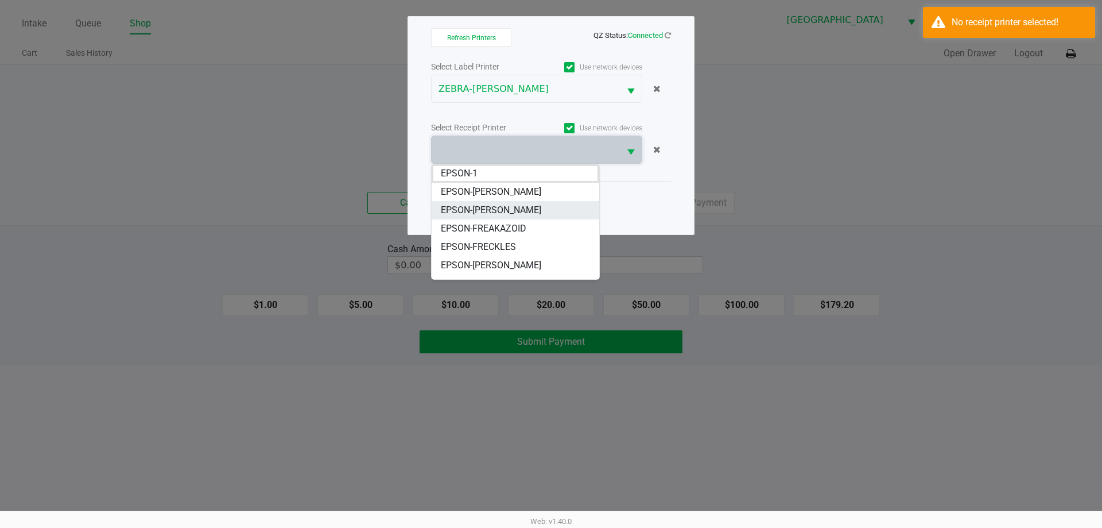
click at [518, 207] on span "EPSON-[PERSON_NAME]" at bounding box center [491, 210] width 100 height 14
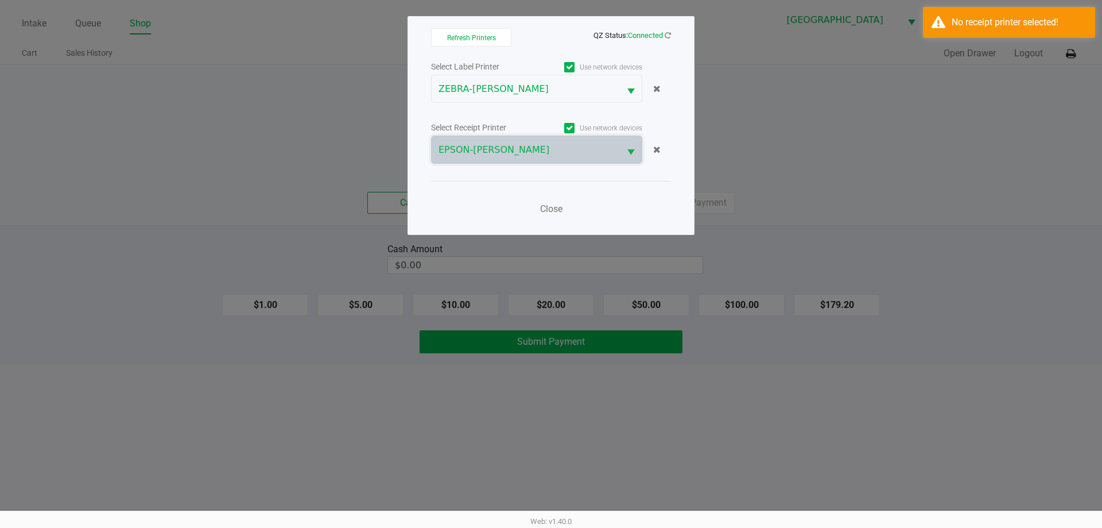
drag, startPoint x: 629, startPoint y: 197, endPoint x: 621, endPoint y: 201, distance: 8.7
click at [629, 197] on div "Close" at bounding box center [551, 202] width 240 height 42
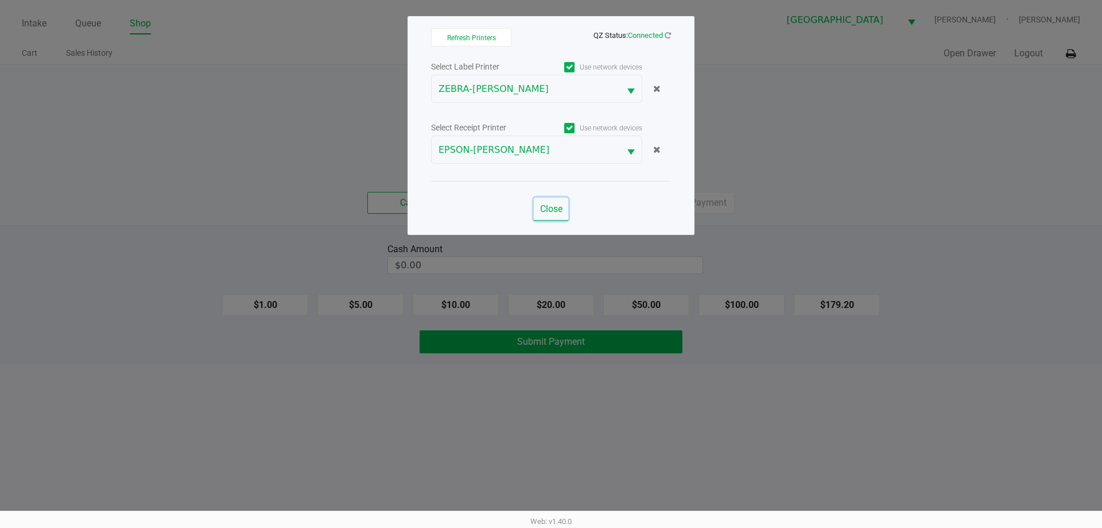
click at [550, 210] on span "Close" at bounding box center [551, 208] width 22 height 11
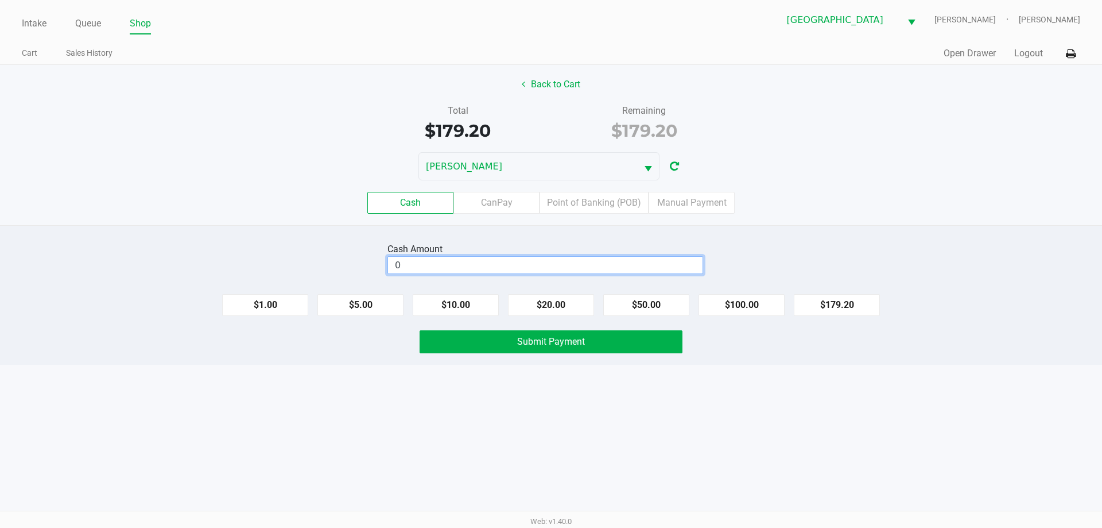
click at [488, 262] on input "0" at bounding box center [545, 265] width 315 height 17
type input "$180.20"
click at [184, 126] on div "Total $179.20 Remaining $179.20" at bounding box center [550, 124] width 1119 height 40
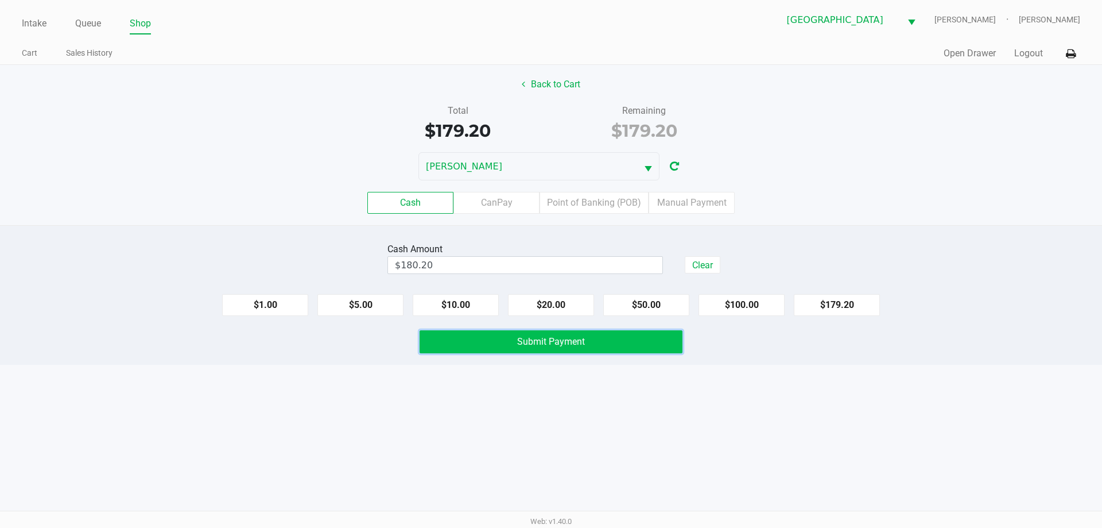
click at [515, 344] on button "Submit Payment" at bounding box center [551, 341] width 263 height 23
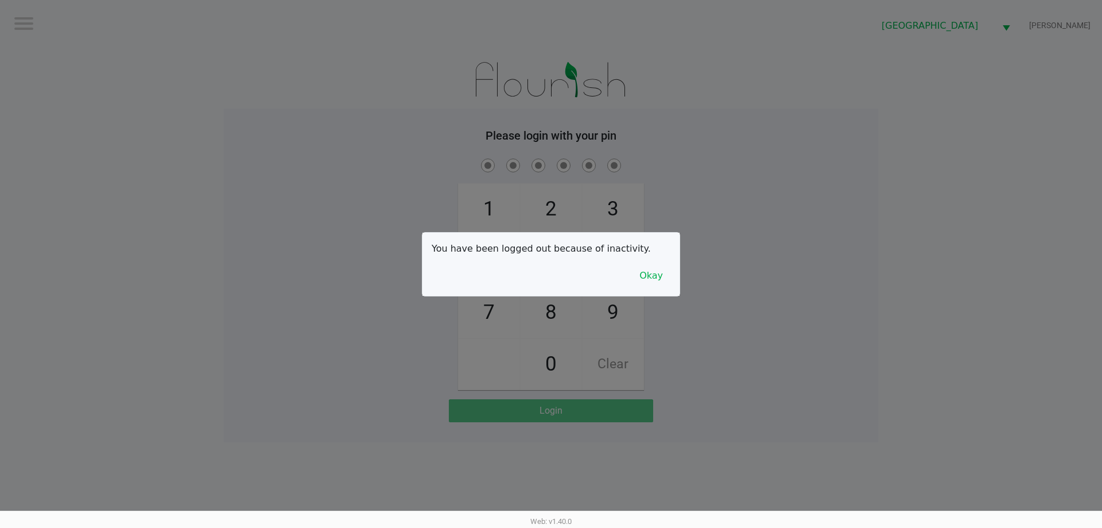
click at [292, 197] on div at bounding box center [551, 264] width 1102 height 528
click at [669, 269] on button "Okay" at bounding box center [651, 276] width 38 height 22
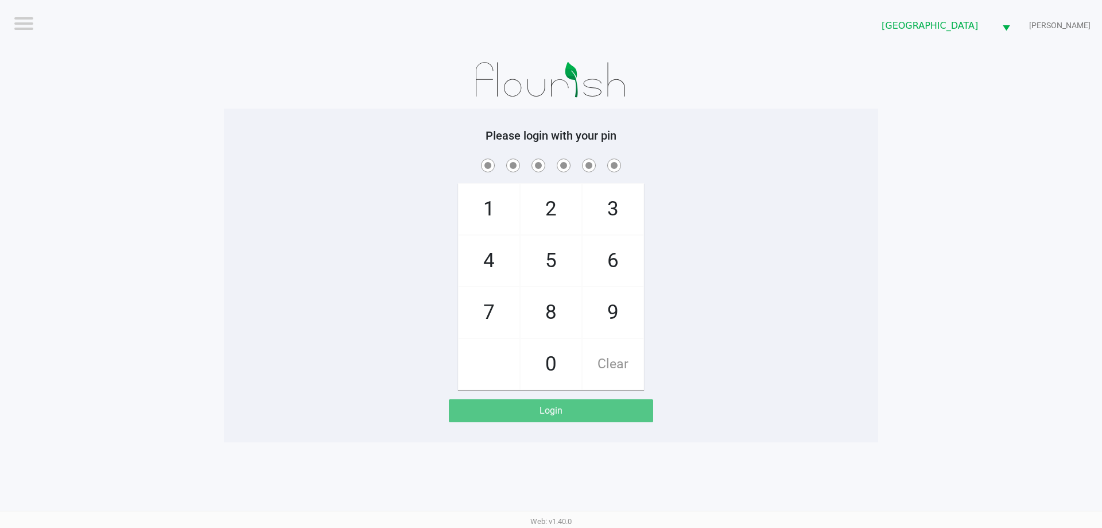
click at [668, 270] on div "1 4 7 2 5 8 0 3 6 9 Clear" at bounding box center [551, 273] width 654 height 234
checkbox input "true"
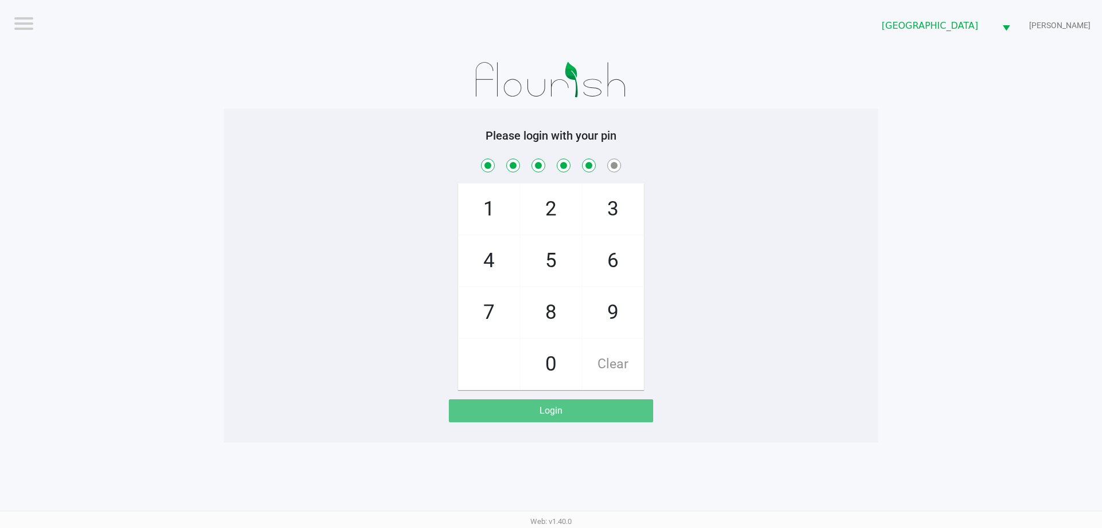
checkbox input "true"
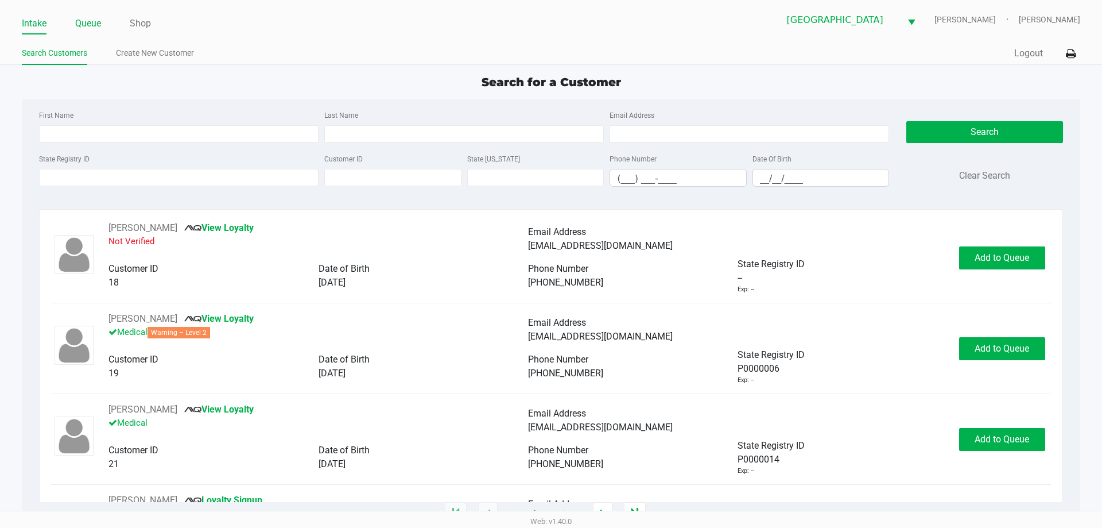
click at [87, 26] on link "Queue" at bounding box center [88, 24] width 26 height 16
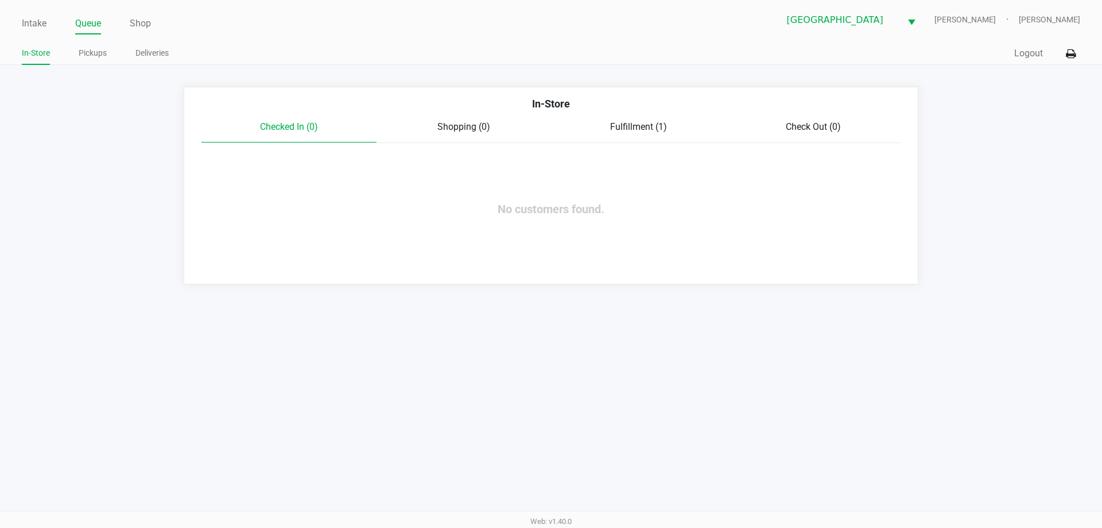
click at [649, 128] on span "Fulfillment (1)" at bounding box center [638, 126] width 57 height 11
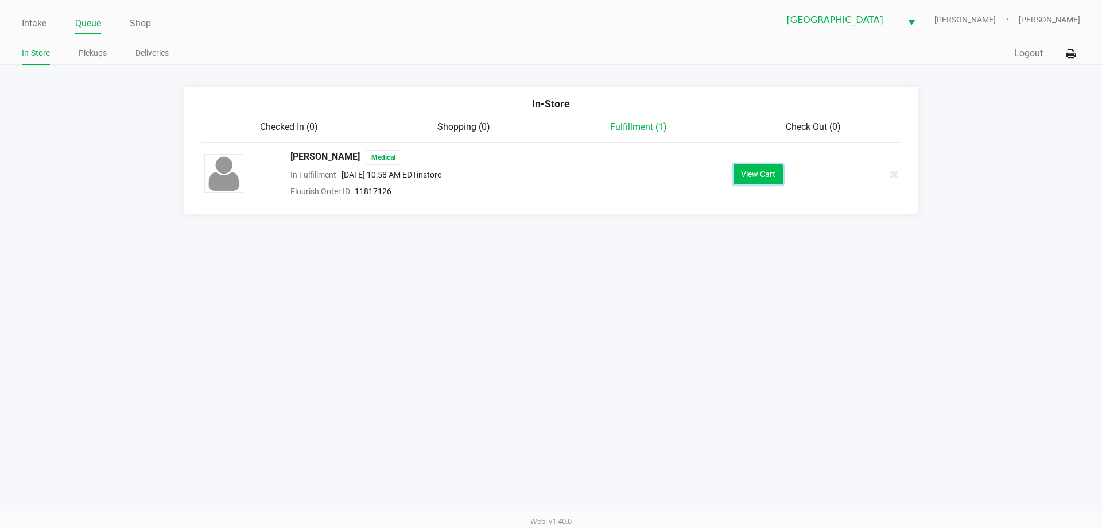
click at [751, 177] on button "View Cart" at bounding box center [758, 174] width 49 height 20
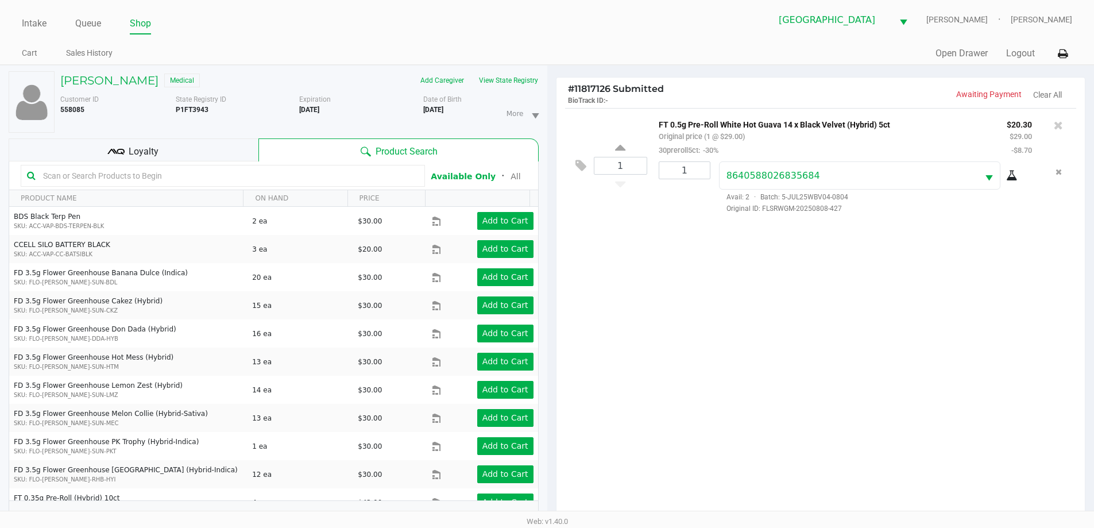
click at [121, 152] on icon at bounding box center [115, 151] width 17 height 17
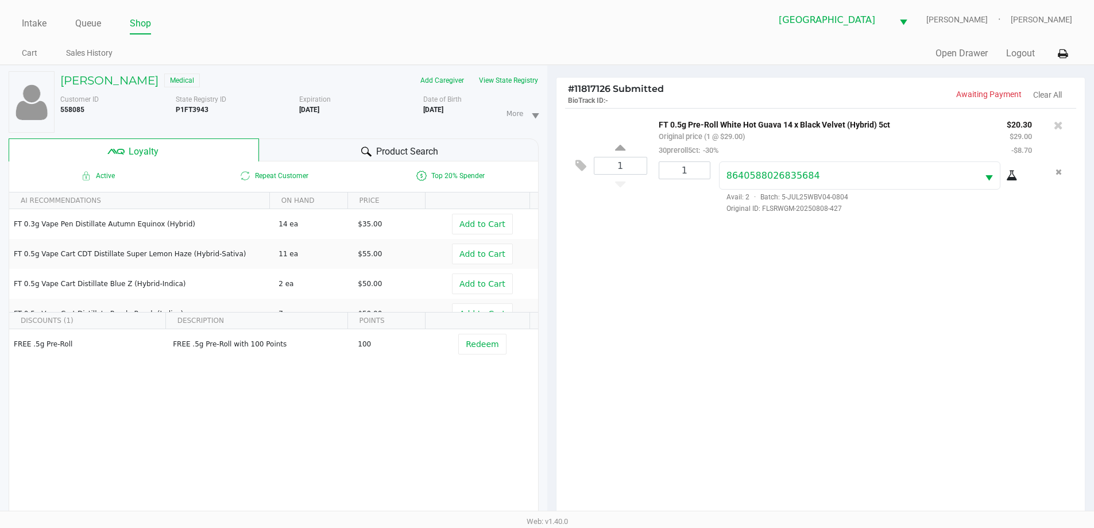
click at [946, 402] on div "1 FT 0.5g Pre-Roll White Hot Guava 14 x Black Velvet (Hybrid) 5ct Original pric…" at bounding box center [820, 316] width 529 height 417
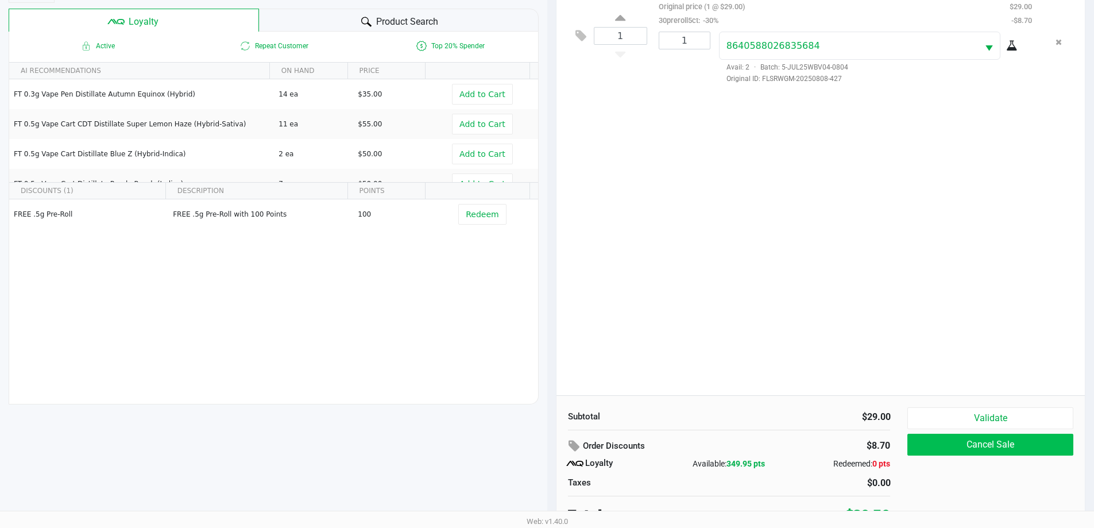
scroll to position [138, 0]
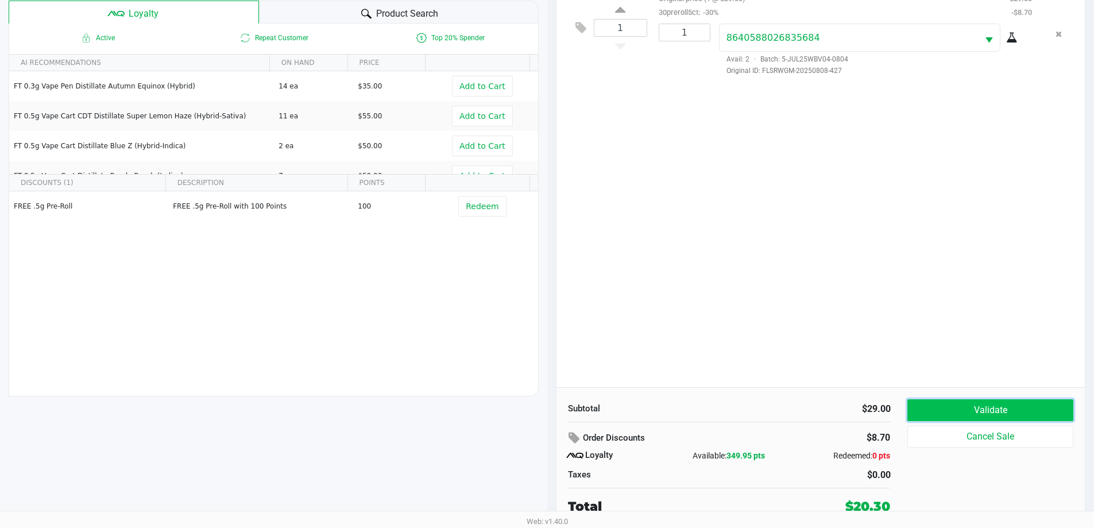
click at [961, 404] on button "Validate" at bounding box center [989, 410] width 165 height 22
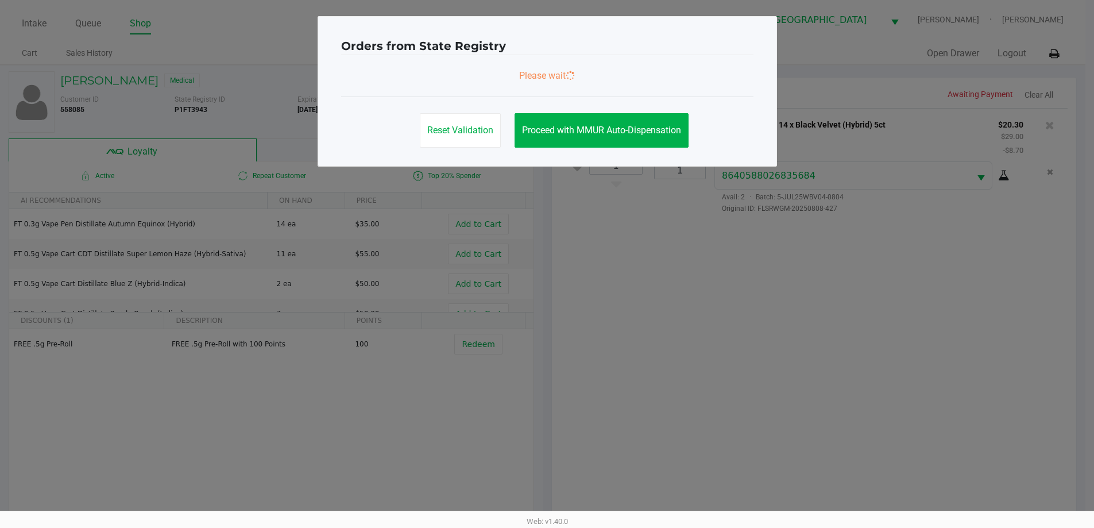
scroll to position [0, 0]
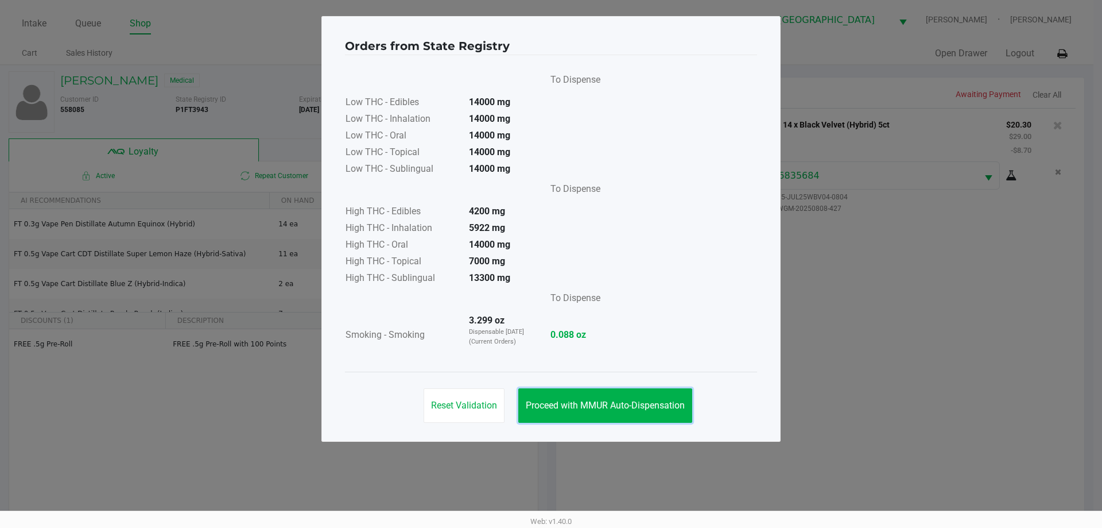
drag, startPoint x: 613, startPoint y: 394, endPoint x: 749, endPoint y: 389, distance: 136.8
click at [613, 395] on button "Proceed with MMUR Auto-Dispensation" at bounding box center [605, 405] width 174 height 34
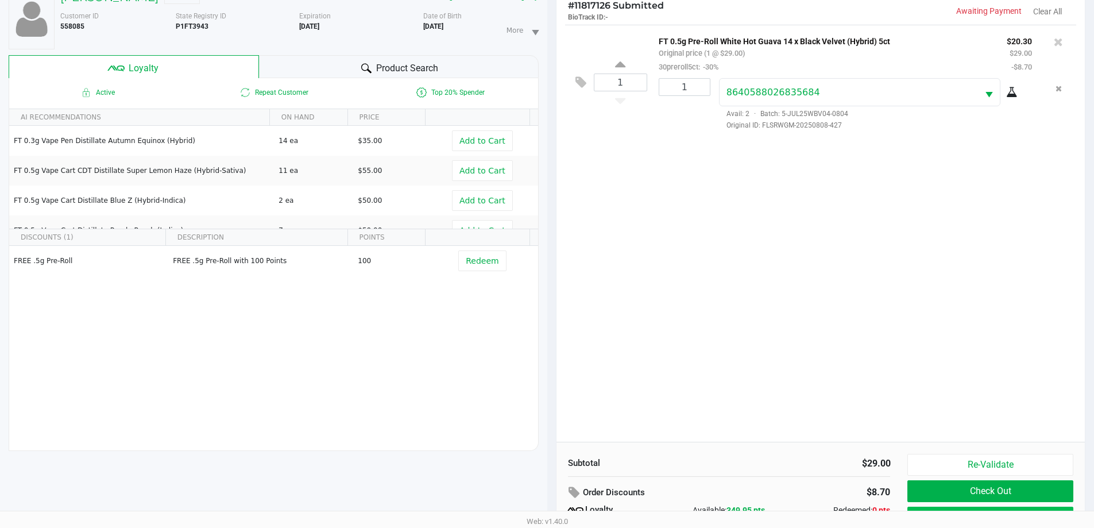
scroll to position [138, 0]
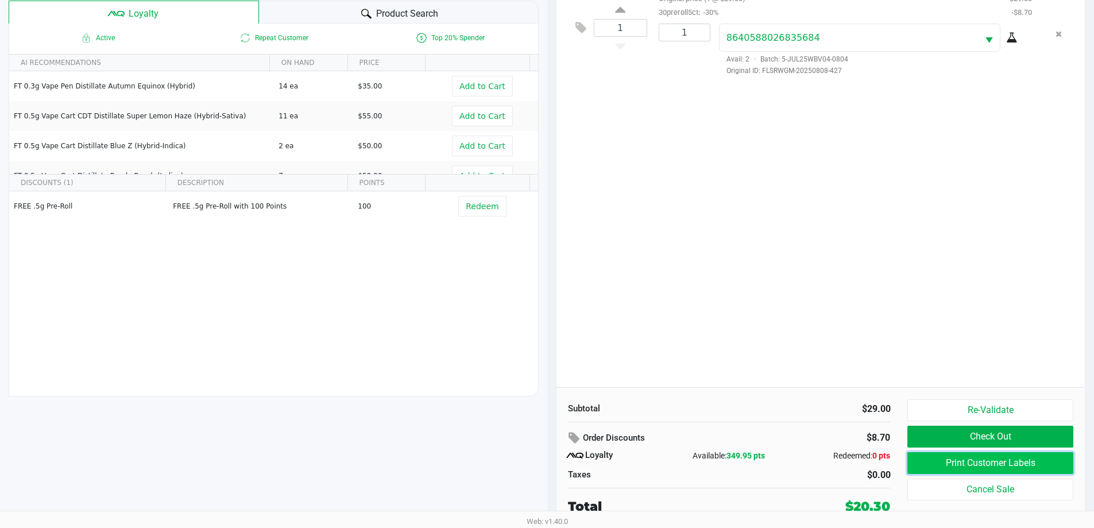
click at [1025, 455] on button "Print Customer Labels" at bounding box center [989, 463] width 165 height 22
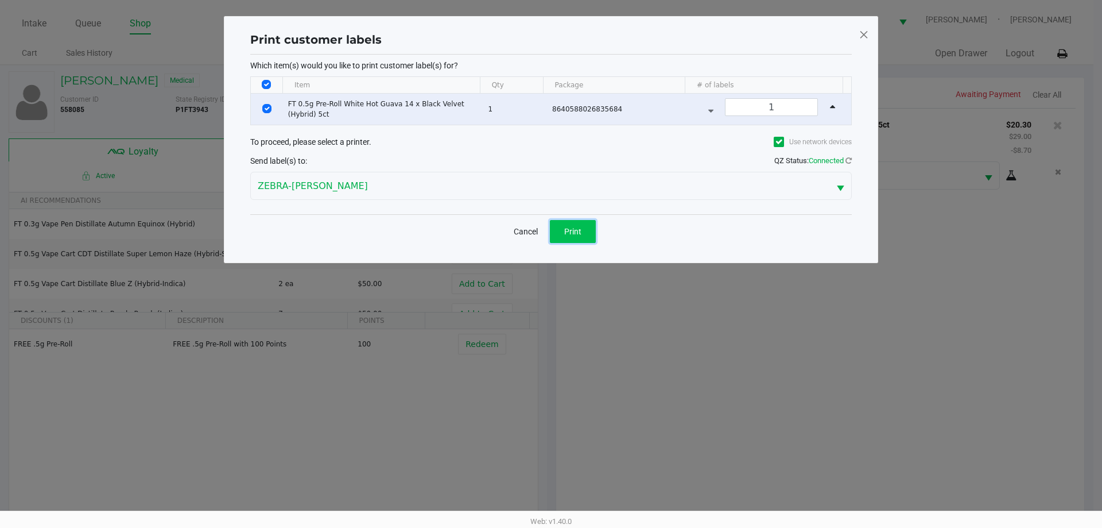
click at [577, 227] on span "Print" at bounding box center [572, 231] width 17 height 9
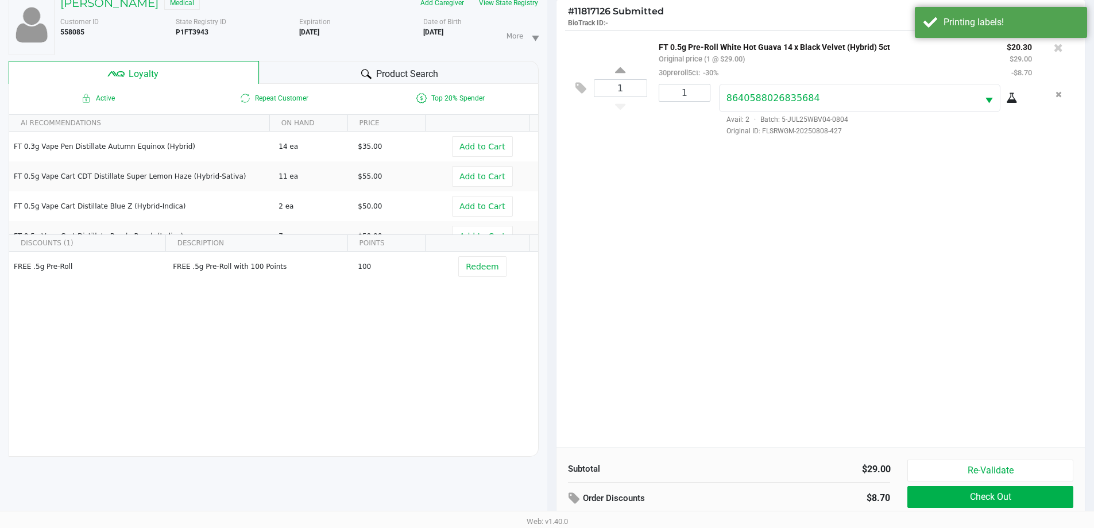
scroll to position [138, 0]
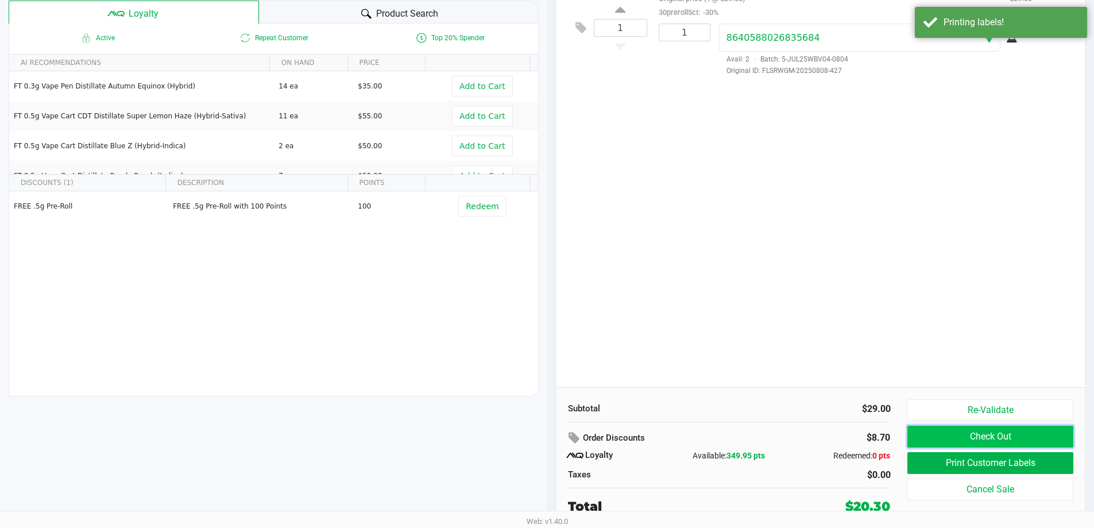
click at [954, 436] on button "Check Out" at bounding box center [989, 436] width 165 height 22
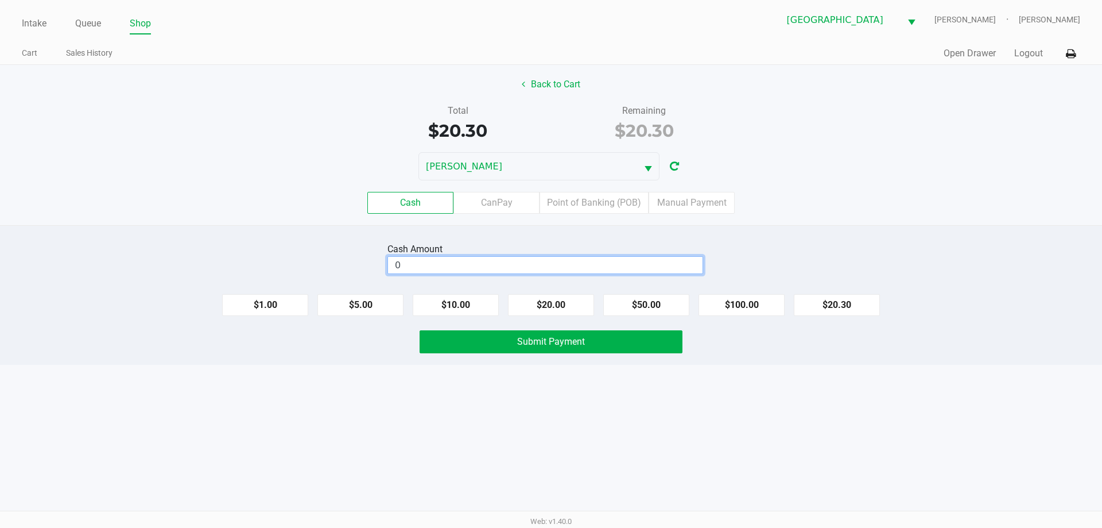
click at [466, 269] on input "0" at bounding box center [545, 265] width 315 height 17
type input "$20.30"
click at [336, 122] on div "Total $20.30 Remaining $20.30" at bounding box center [550, 124] width 1119 height 40
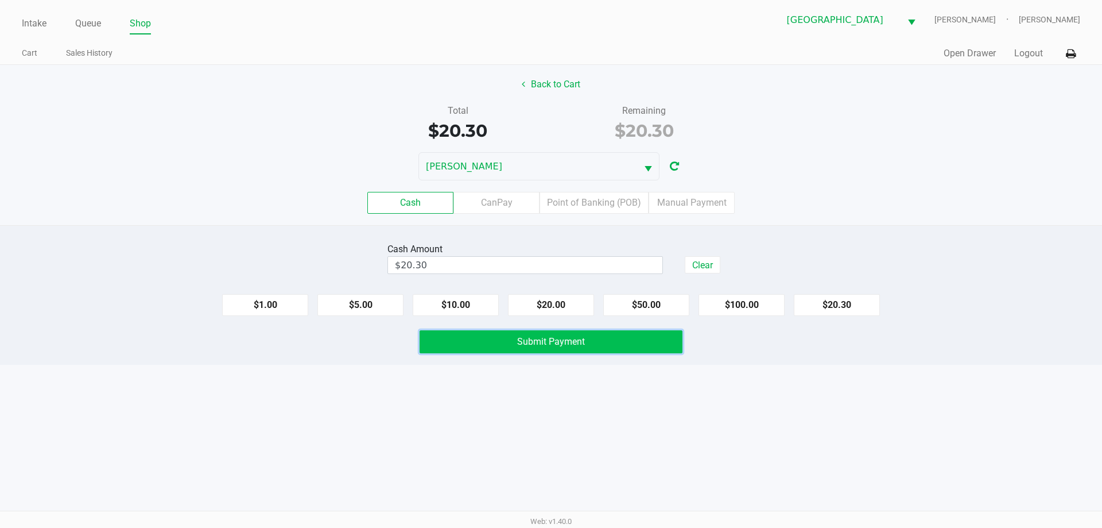
click at [477, 339] on button "Submit Payment" at bounding box center [551, 341] width 263 height 23
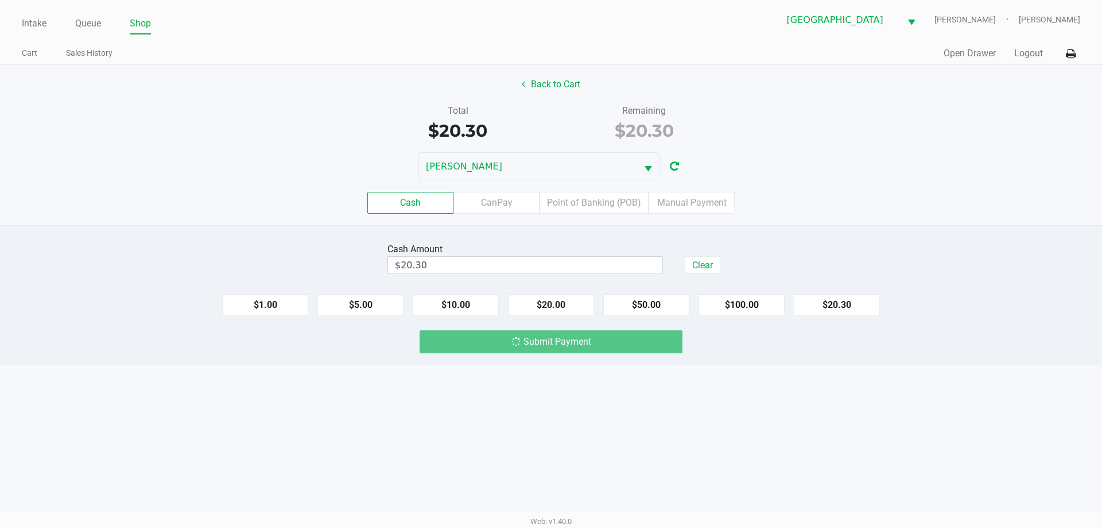
click at [266, 177] on div "[PERSON_NAME]" at bounding box center [551, 166] width 1102 height 28
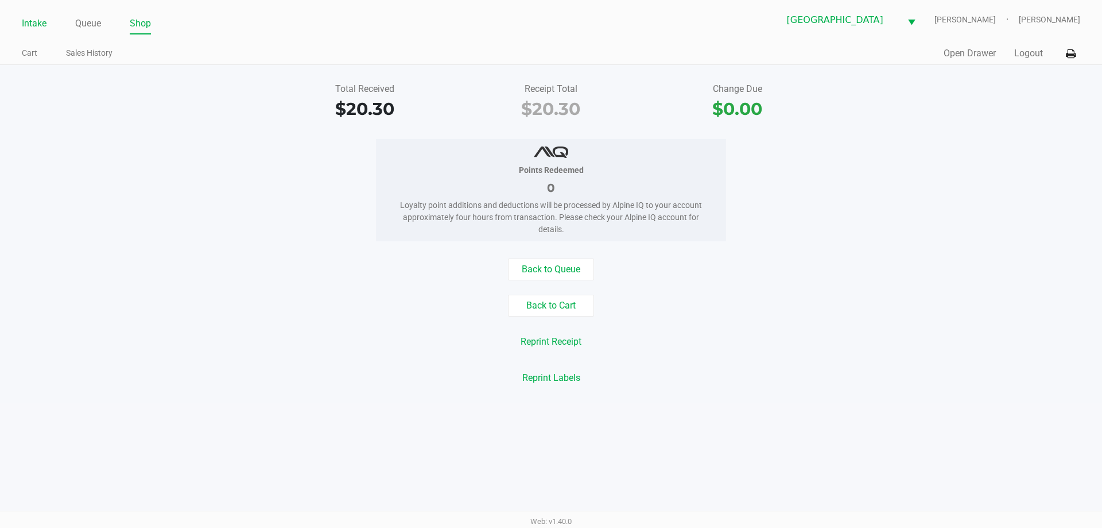
click at [31, 21] on link "Intake" at bounding box center [34, 24] width 25 height 16
